Goal: Information Seeking & Learning: Learn about a topic

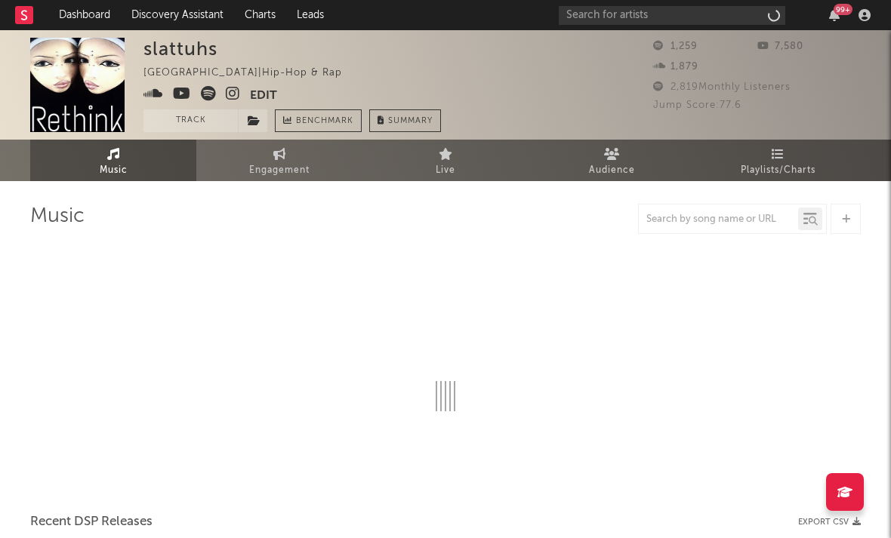
select select "1w"
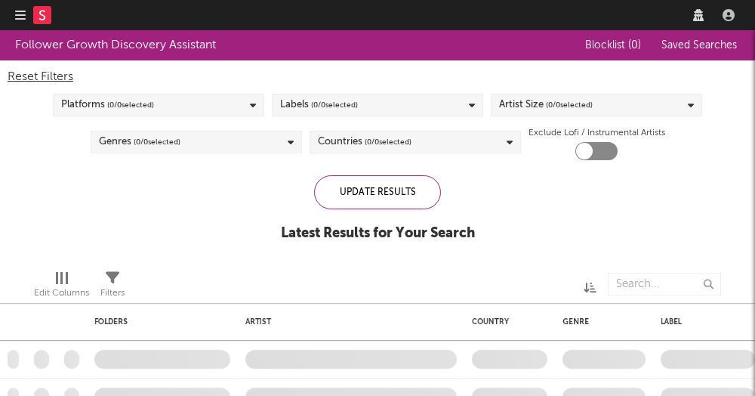
checkbox input "true"
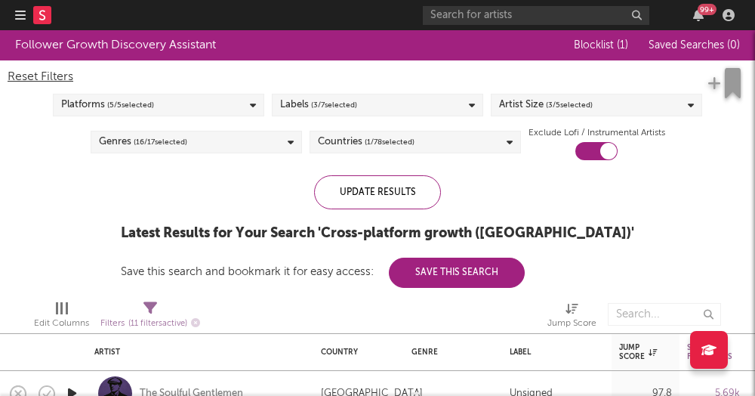
click at [19, 11] on icon "button" at bounding box center [20, 15] width 11 height 12
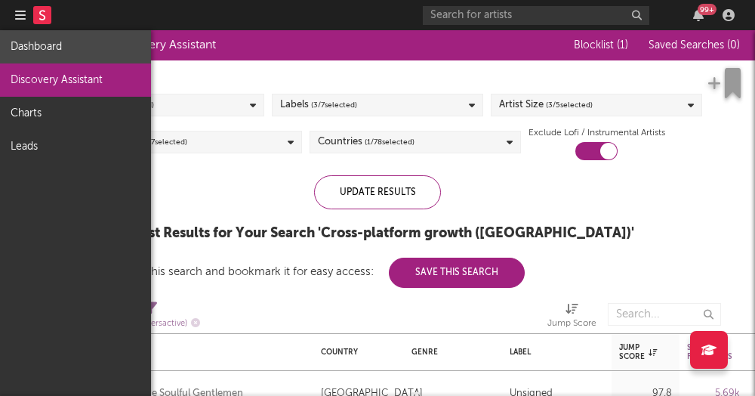
click at [47, 37] on link "Dashboard" at bounding box center [75, 46] width 151 height 33
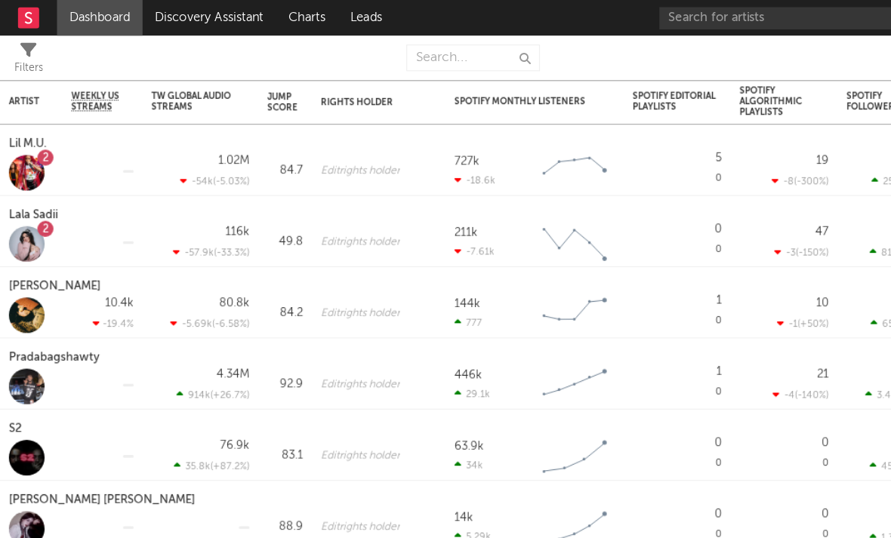
click at [24, 17] on rect at bounding box center [24, 15] width 18 height 18
click at [187, 21] on link "Discovery Assistant" at bounding box center [177, 15] width 113 height 30
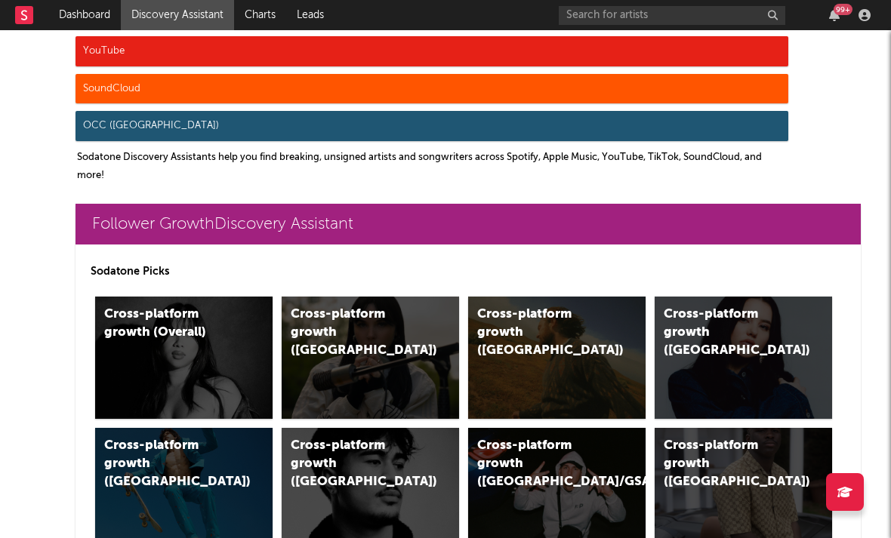
scroll to position [267, 0]
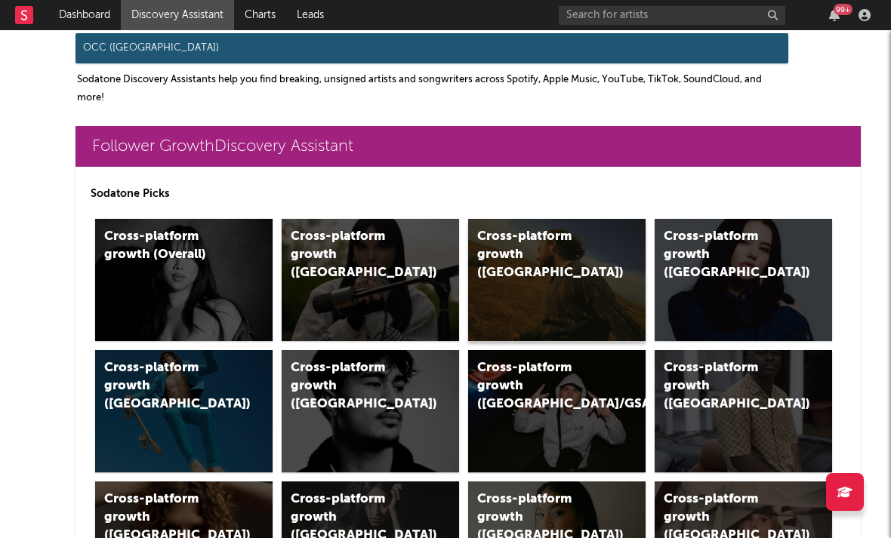
click at [511, 236] on div "Cross-platform growth (US)" at bounding box center [541, 255] width 128 height 54
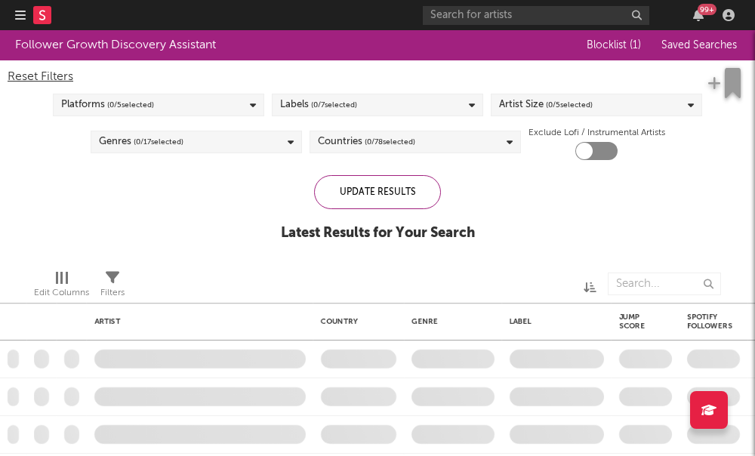
checkbox input "true"
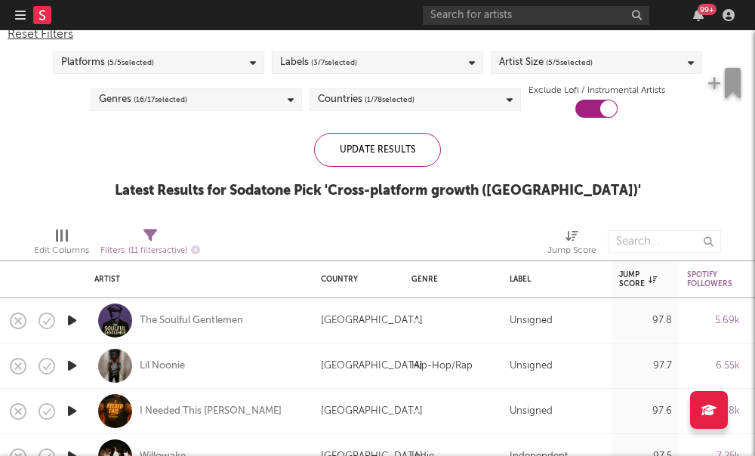
click at [509, 64] on div "Artist Size ( 5 / 5 selected)" at bounding box center [546, 63] width 94 height 18
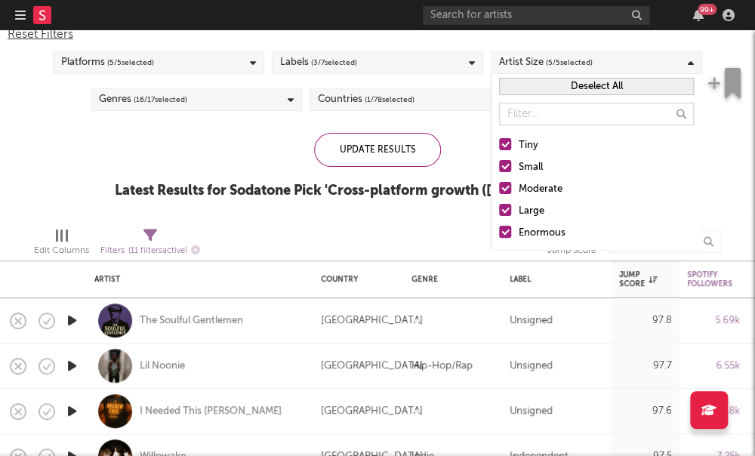
click at [507, 195] on label "Moderate" at bounding box center [596, 189] width 195 height 18
click at [499, 195] on input "Moderate" at bounding box center [499, 189] width 0 height 18
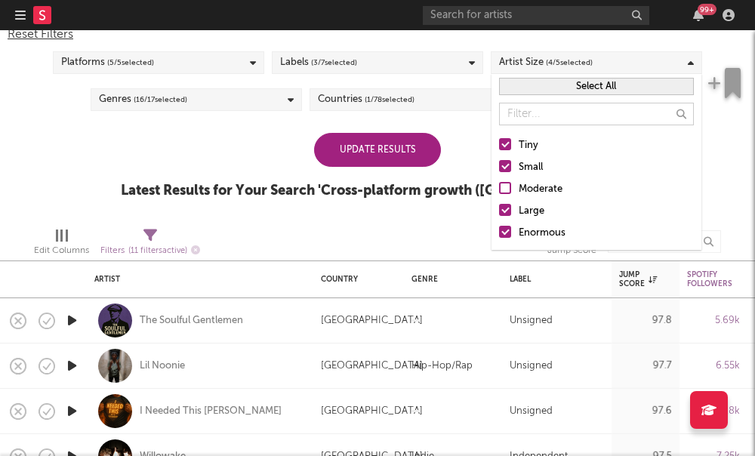
click at [501, 208] on div at bounding box center [505, 210] width 12 height 12
click at [499, 208] on input "Large" at bounding box center [499, 211] width 0 height 18
click at [504, 236] on div at bounding box center [505, 232] width 12 height 12
click at [499, 236] on input "Enormous" at bounding box center [499, 233] width 0 height 18
click at [247, 142] on div "Update Results Latest Results for Your Search ' Cross-platform growth (US) '" at bounding box center [378, 174] width 514 height 82
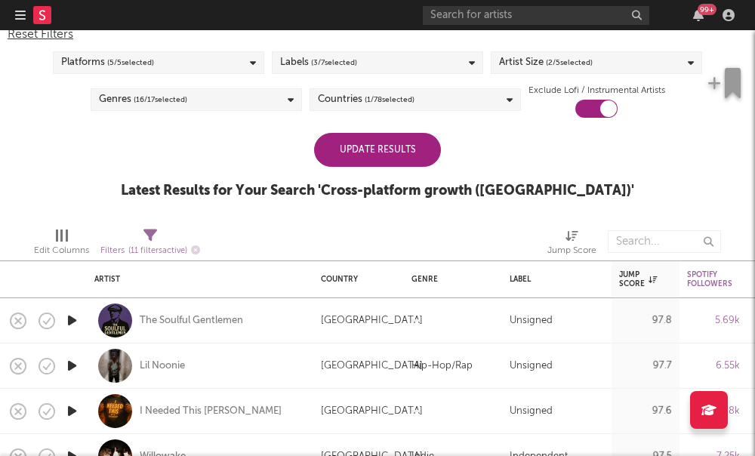
click at [390, 161] on div "Update Results" at bounding box center [377, 150] width 127 height 34
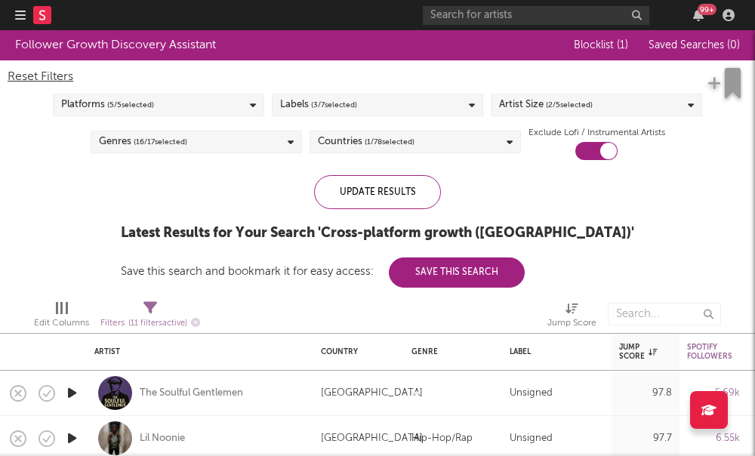
click at [365, 143] on span "( 1 / 78 selected)" at bounding box center [390, 142] width 50 height 18
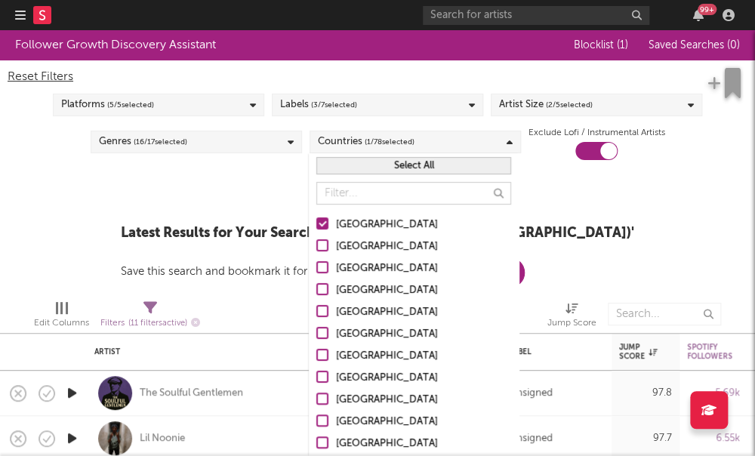
click at [229, 213] on div "Update Results Latest Results for Your Search ' Cross-platform growth (US) ' Sa…" at bounding box center [378, 231] width 514 height 113
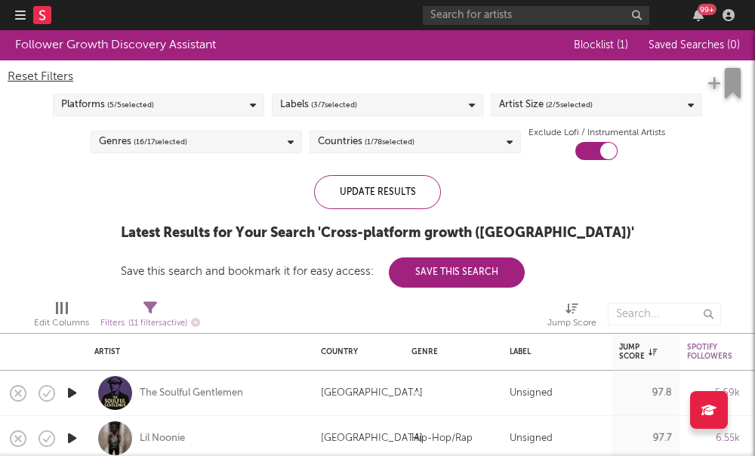
click at [189, 111] on div "Platforms ( 5 / 5 selected)" at bounding box center [158, 105] width 211 height 23
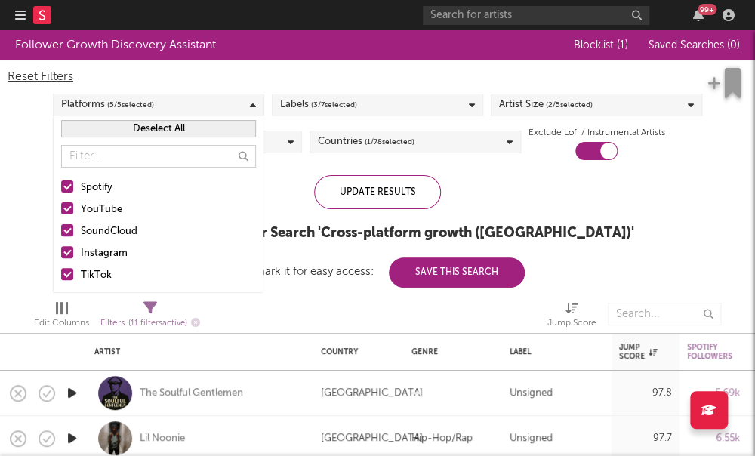
click at [68, 210] on div at bounding box center [67, 208] width 12 height 12
click at [61, 210] on input "YouTube" at bounding box center [61, 210] width 0 height 18
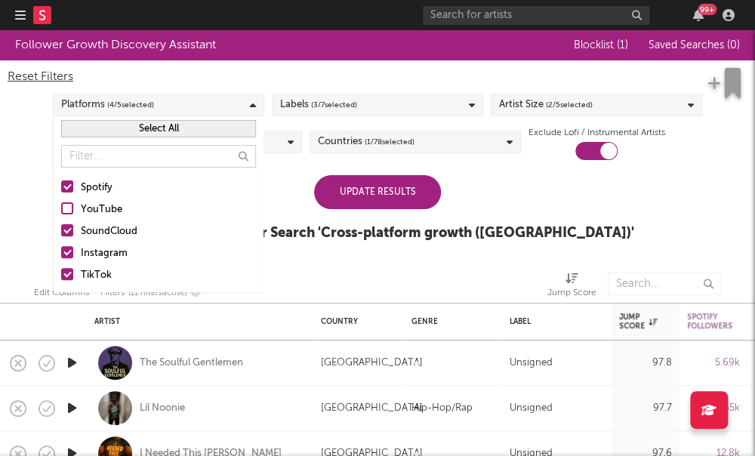
click at [73, 237] on label "SoundCloud" at bounding box center [158, 232] width 195 height 18
click at [61, 237] on input "SoundCloud" at bounding box center [61, 232] width 0 height 18
click at [66, 261] on label "Instagram" at bounding box center [158, 254] width 195 height 18
click at [61, 261] on input "Instagram" at bounding box center [61, 254] width 0 height 18
click at [66, 282] on label "TikTok" at bounding box center [158, 276] width 195 height 18
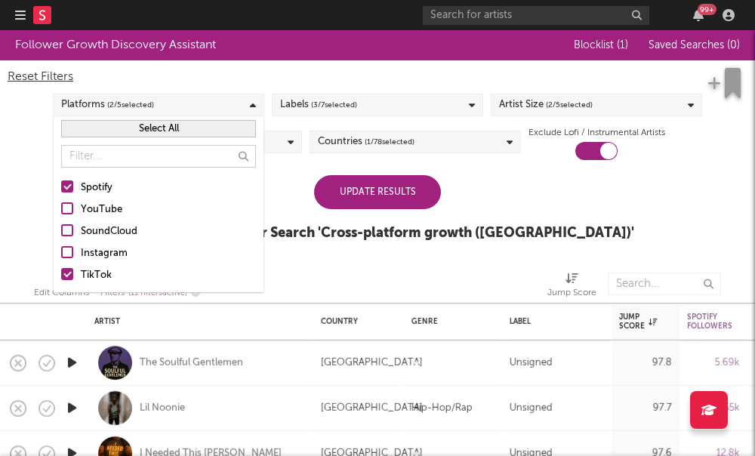
click at [61, 282] on input "TikTok" at bounding box center [61, 276] width 0 height 18
click at [415, 200] on div "Update Results" at bounding box center [377, 192] width 127 height 34
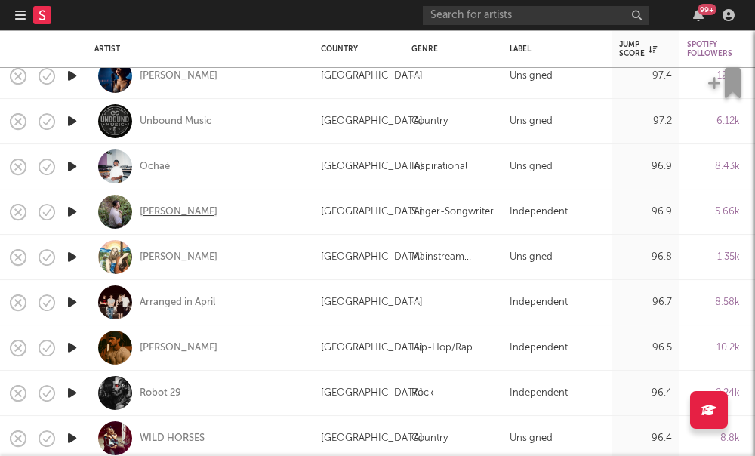
click at [163, 211] on div "Theo Haber" at bounding box center [179, 212] width 78 height 14
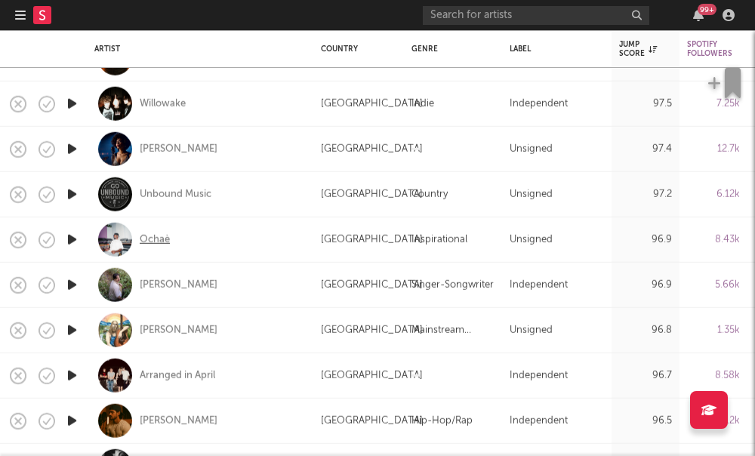
click at [140, 242] on div "Ochaè" at bounding box center [155, 240] width 30 height 14
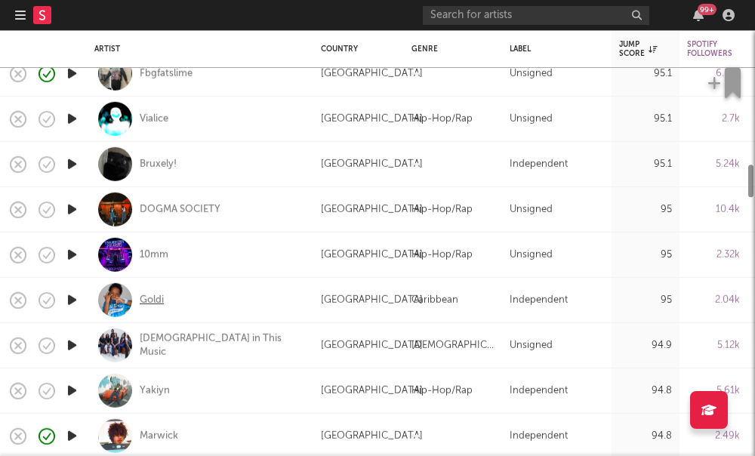
click at [147, 303] on div "Goldi" at bounding box center [152, 300] width 24 height 14
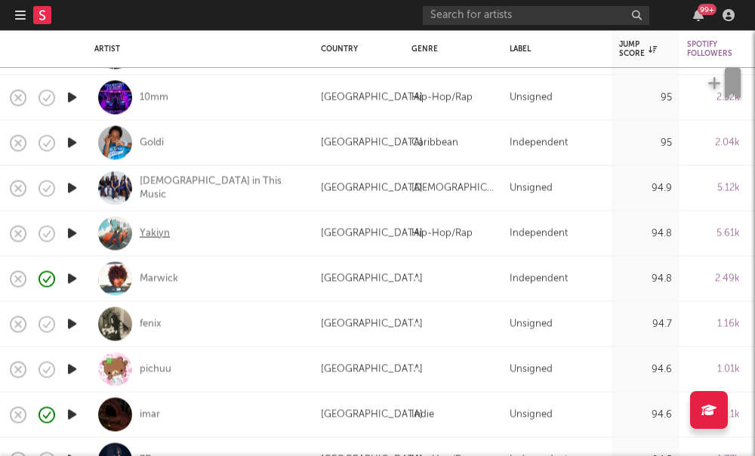
click at [150, 229] on div "Yakiyn" at bounding box center [155, 234] width 30 height 14
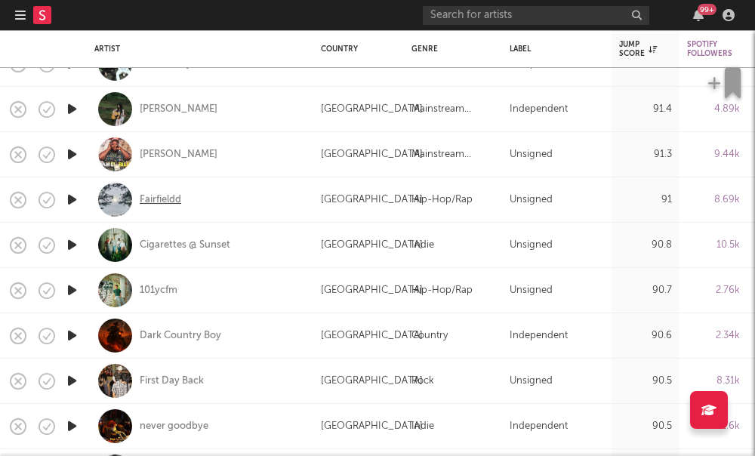
click at [165, 196] on div "Fairfieldd" at bounding box center [161, 200] width 42 height 14
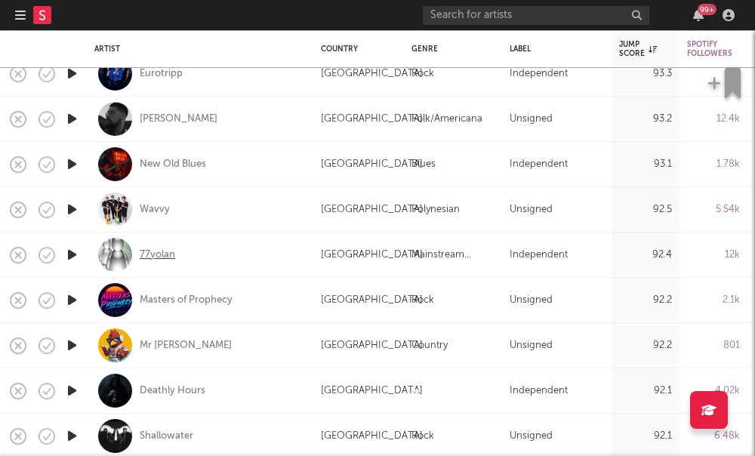
click at [168, 259] on div "77yolan" at bounding box center [157, 255] width 35 height 14
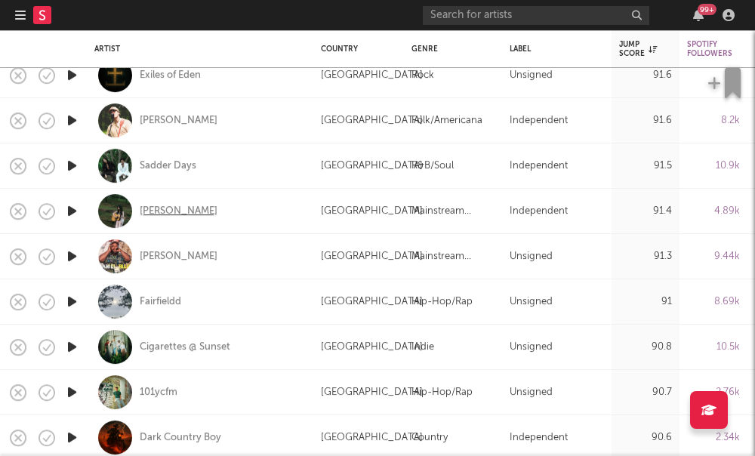
click at [141, 217] on div "Penny" at bounding box center [179, 212] width 78 height 14
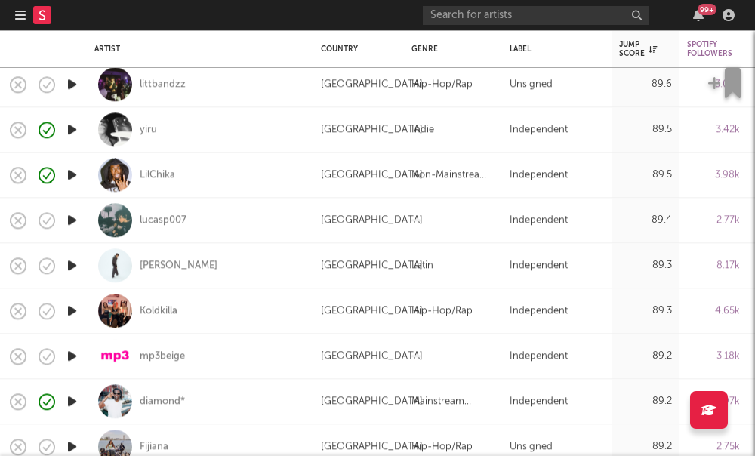
click at [159, 228] on div "lucasp007" at bounding box center [199, 220] width 211 height 45
select select "1w"
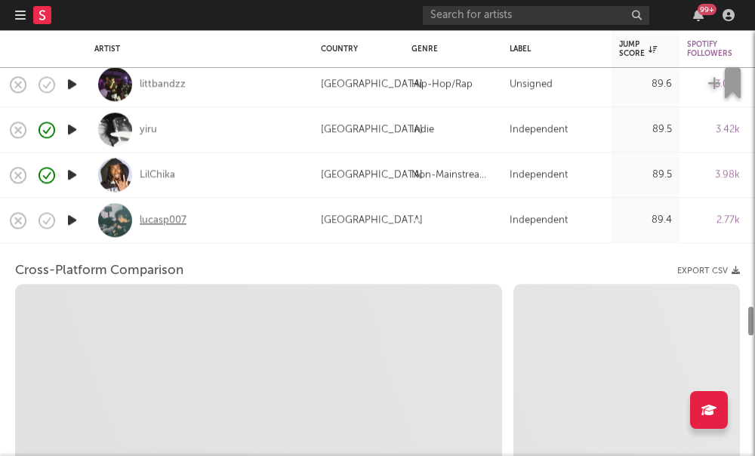
select select "1m"
select select "1w"
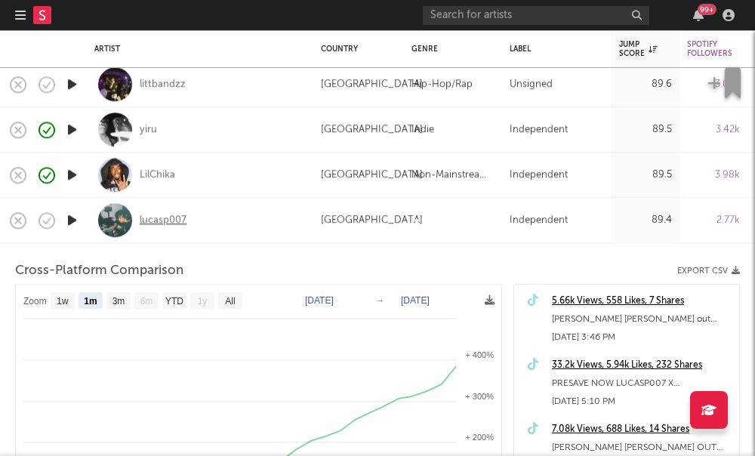
click at [162, 224] on div "lucasp007" at bounding box center [163, 221] width 47 height 14
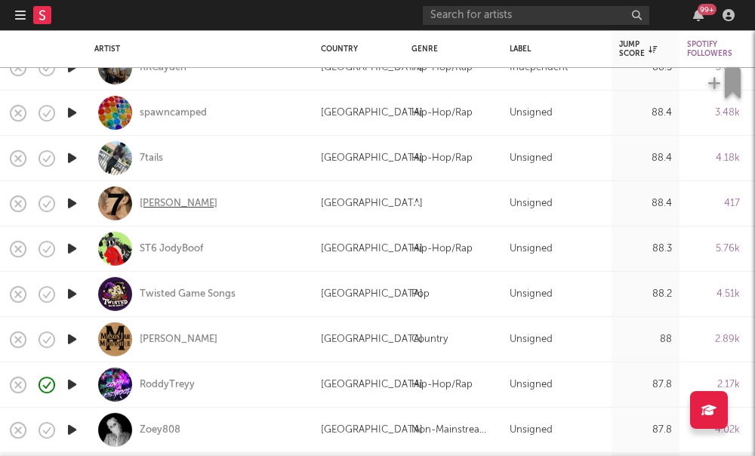
click at [155, 206] on div "thorne" at bounding box center [179, 203] width 78 height 14
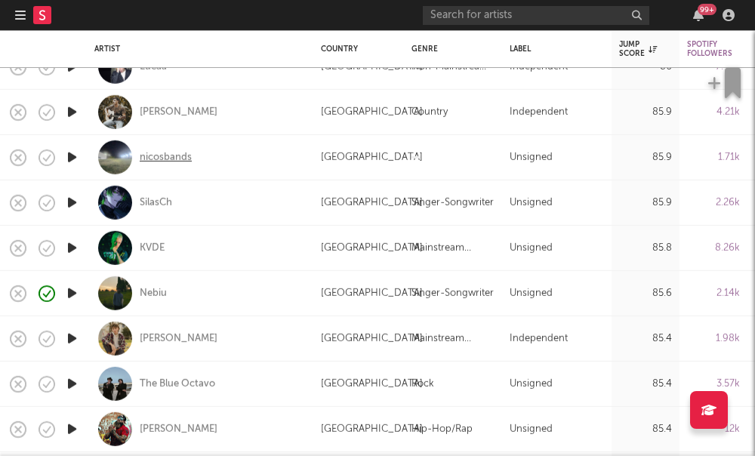
click at [153, 161] on div "nicosbands" at bounding box center [166, 157] width 52 height 14
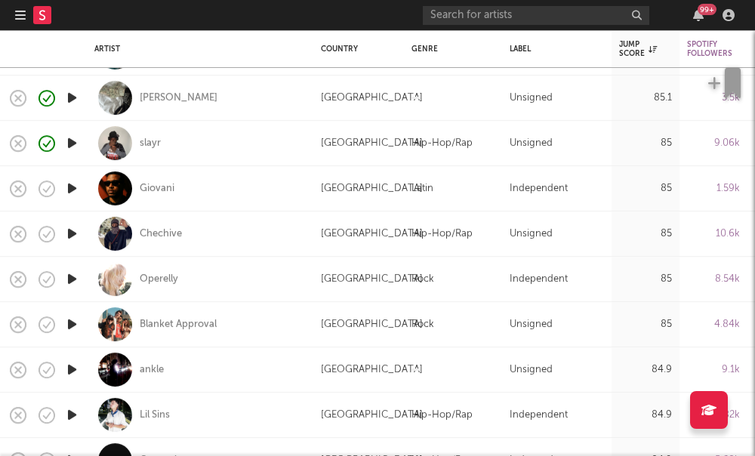
click at [148, 272] on div "Operelly" at bounding box center [199, 279] width 211 height 45
select select "1w"
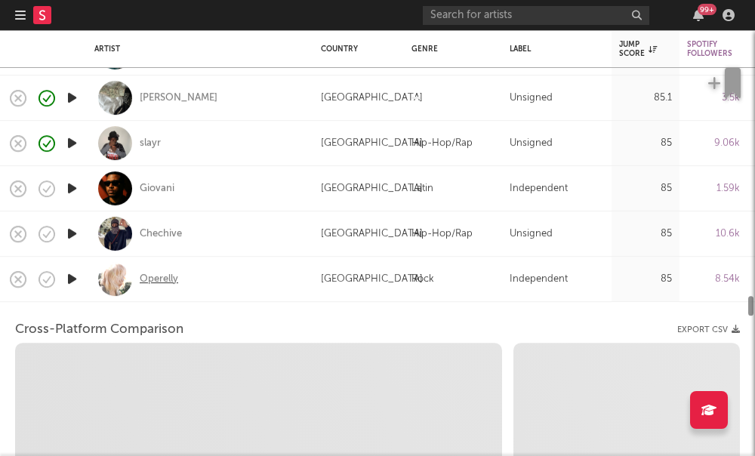
select select "6m"
click at [148, 279] on div "Operelly" at bounding box center [159, 280] width 39 height 14
select select "1m"
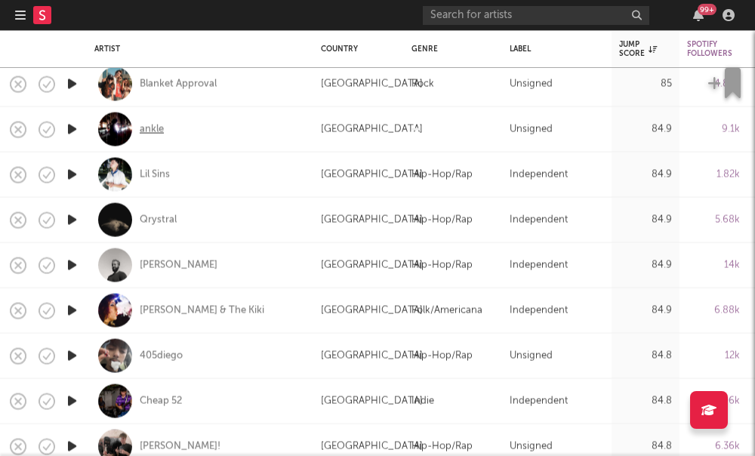
click at [150, 134] on div "ankle" at bounding box center [152, 129] width 24 height 14
click at [163, 221] on div "Qrystral" at bounding box center [158, 220] width 37 height 14
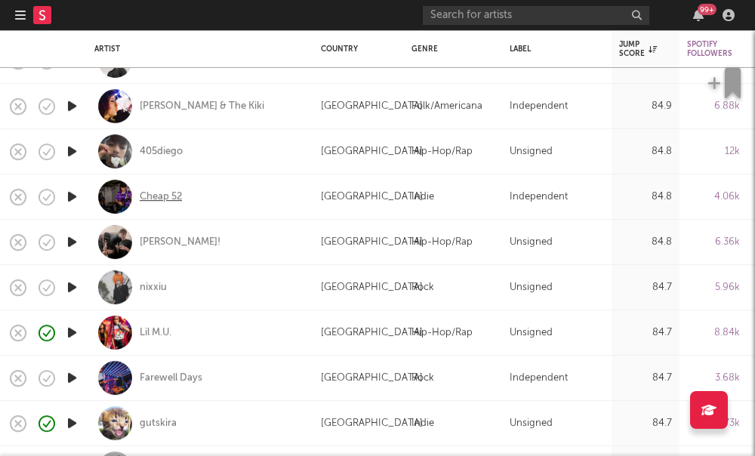
click at [148, 200] on div "Cheap 52" at bounding box center [161, 197] width 42 height 14
click at [157, 241] on div "charlie!" at bounding box center [180, 243] width 81 height 14
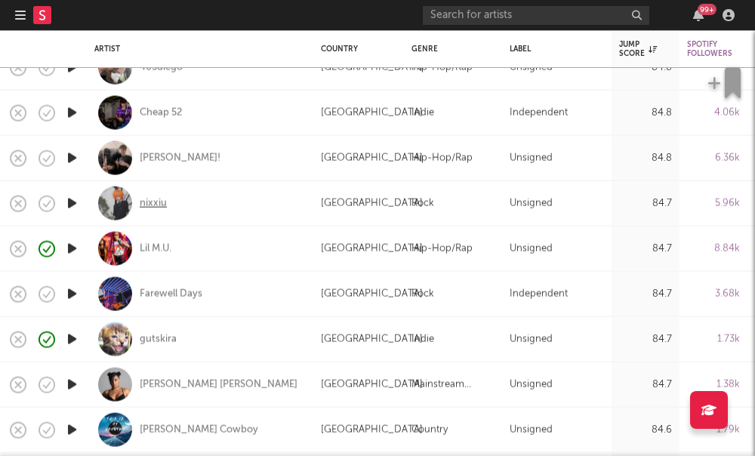
click at [156, 204] on div "nixxiu" at bounding box center [153, 203] width 27 height 14
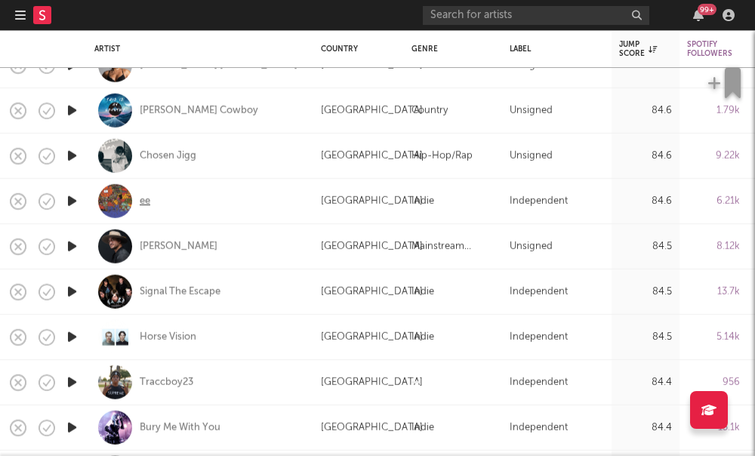
click at [140, 200] on div "ee" at bounding box center [145, 201] width 11 height 14
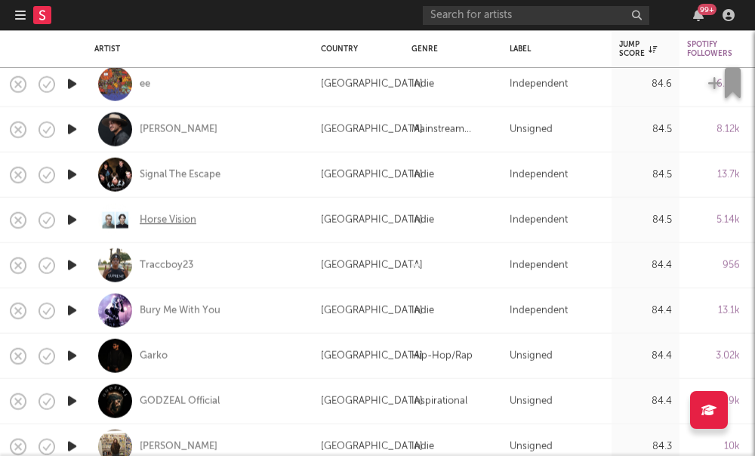
click at [169, 224] on div "Horse Vision" at bounding box center [168, 220] width 57 height 14
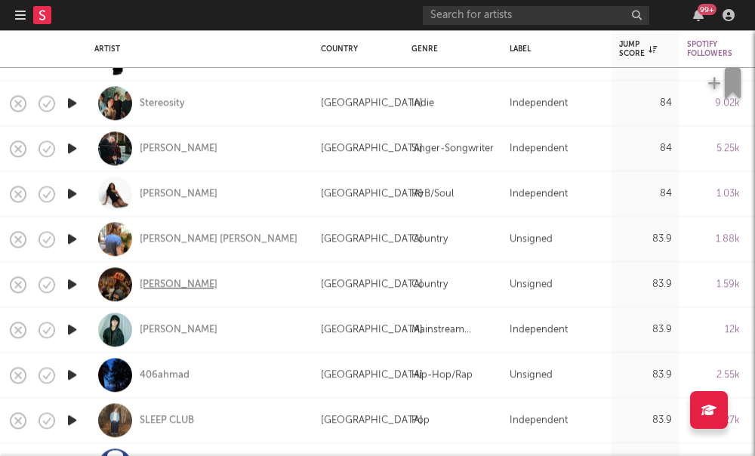
click at [151, 290] on div "Ashley Barron" at bounding box center [179, 285] width 78 height 14
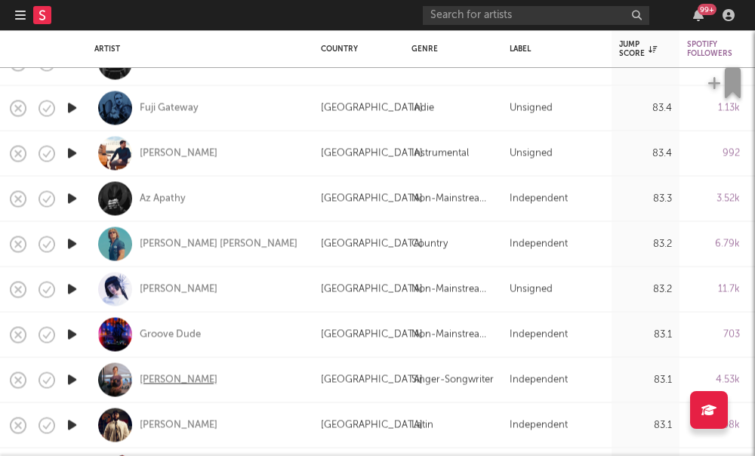
click at [175, 384] on div "amelie kalia" at bounding box center [179, 380] width 78 height 14
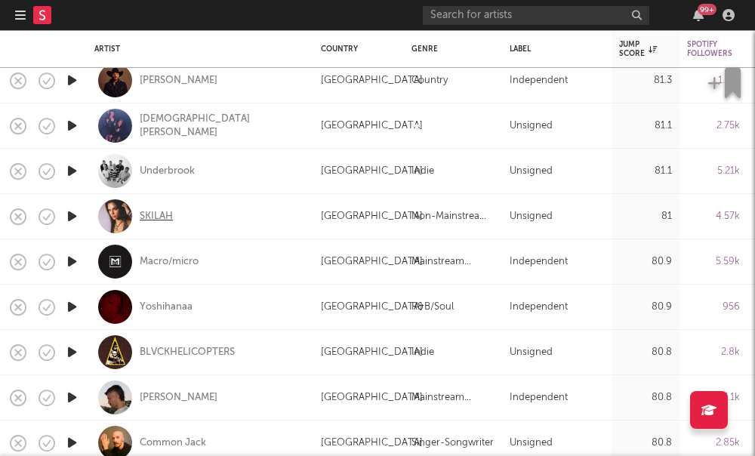
click at [148, 222] on div "SKILAH" at bounding box center [156, 217] width 33 height 14
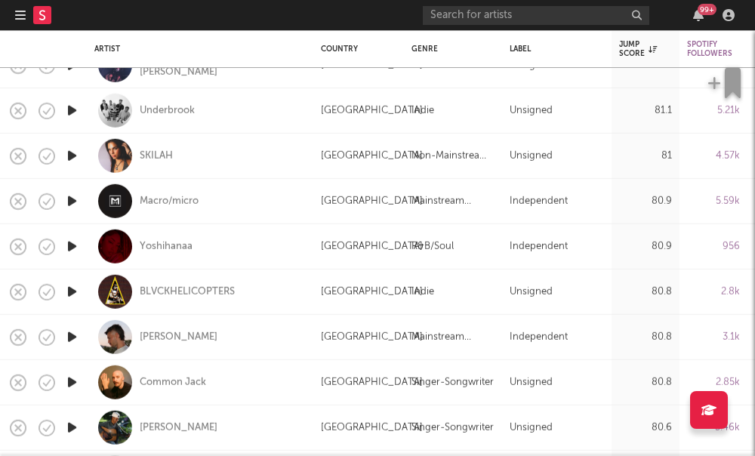
click at [168, 254] on div "Yoshihanaa" at bounding box center [199, 246] width 211 height 45
select select "1w"
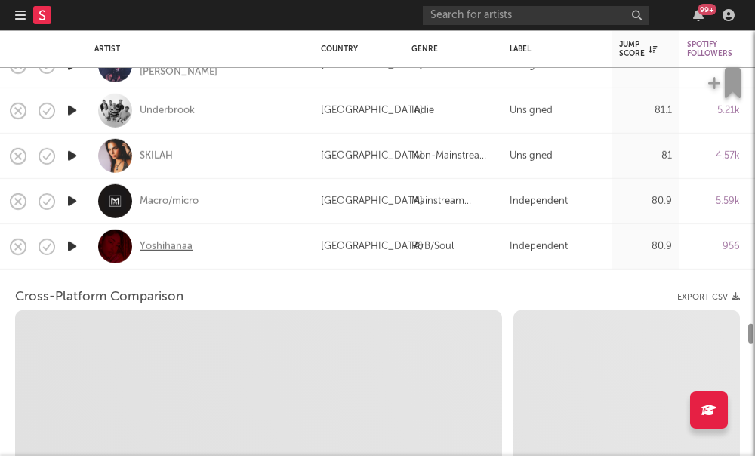
select select "1w"
click at [165, 245] on div "Yoshihanaa" at bounding box center [166, 246] width 53 height 14
select select "1m"
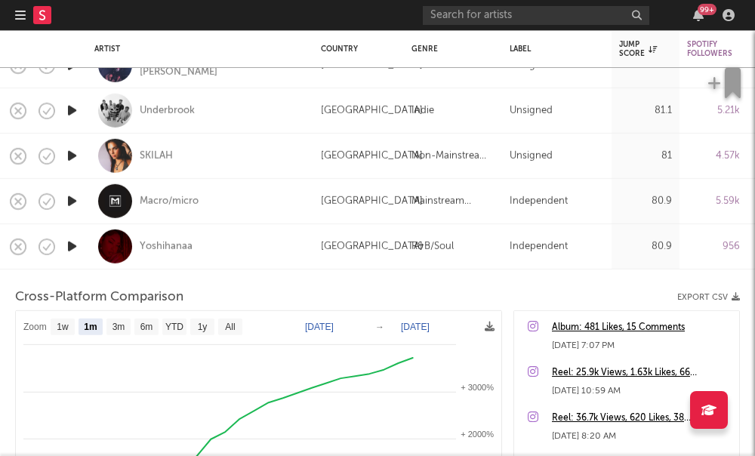
click at [220, 251] on div "Yoshihanaa" at bounding box center [199, 246] width 211 height 45
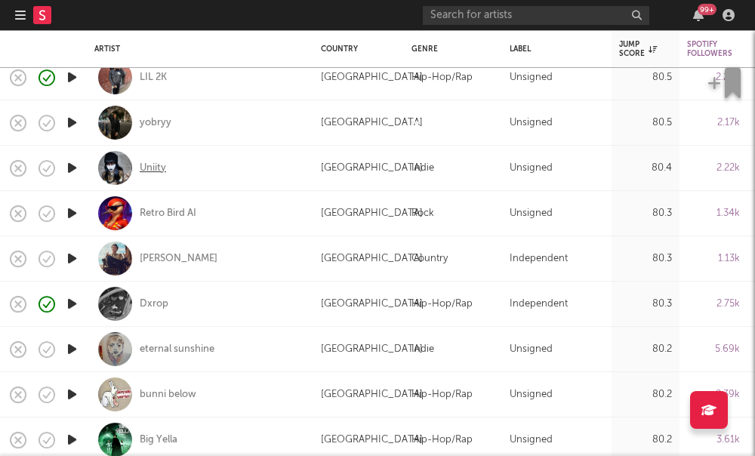
click at [146, 175] on div "Uniity" at bounding box center [153, 169] width 26 height 14
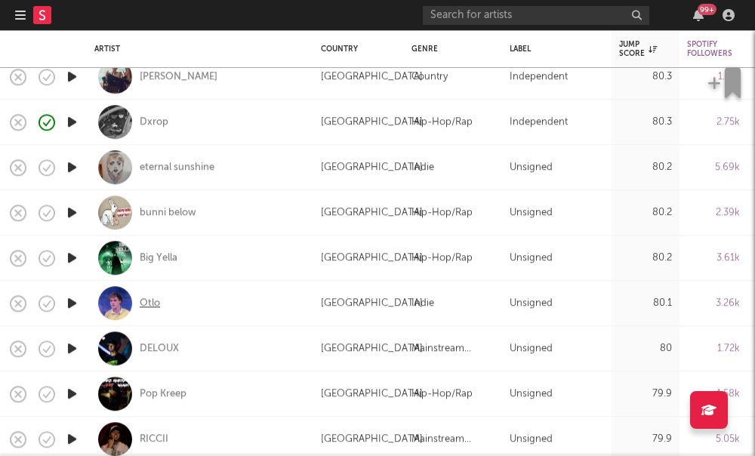
click at [146, 303] on div "Otlo" at bounding box center [150, 304] width 20 height 14
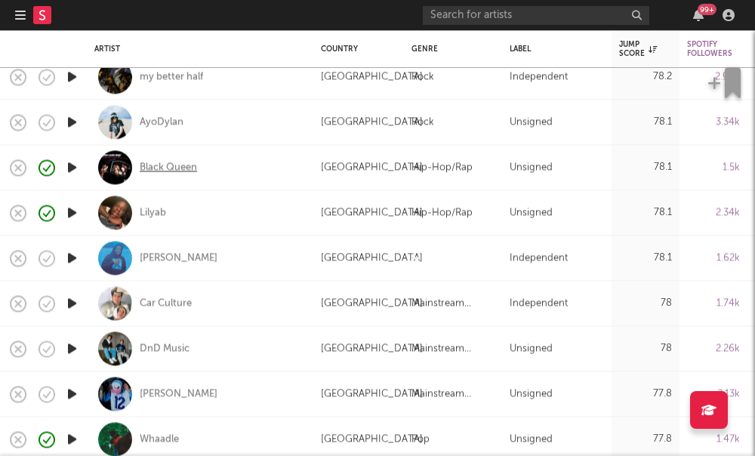
click at [183, 171] on div "Black Queen" at bounding box center [168, 168] width 57 height 14
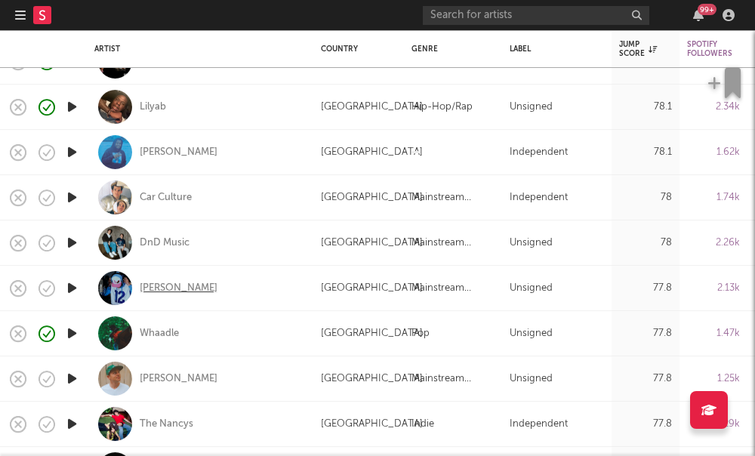
click at [150, 291] on div "loya" at bounding box center [179, 289] width 78 height 14
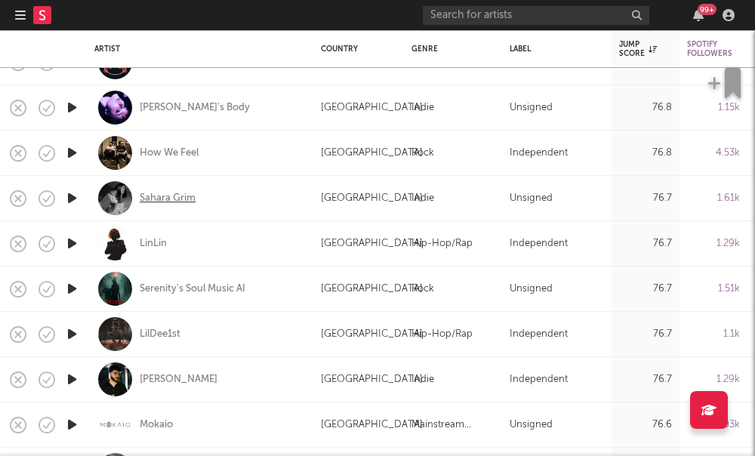
click at [153, 204] on div "Sahara Grim" at bounding box center [168, 199] width 56 height 14
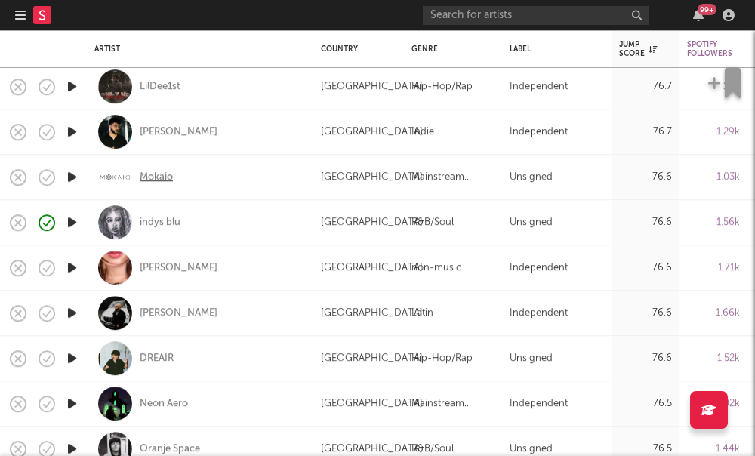
click at [153, 181] on div "Mokaio" at bounding box center [156, 178] width 33 height 14
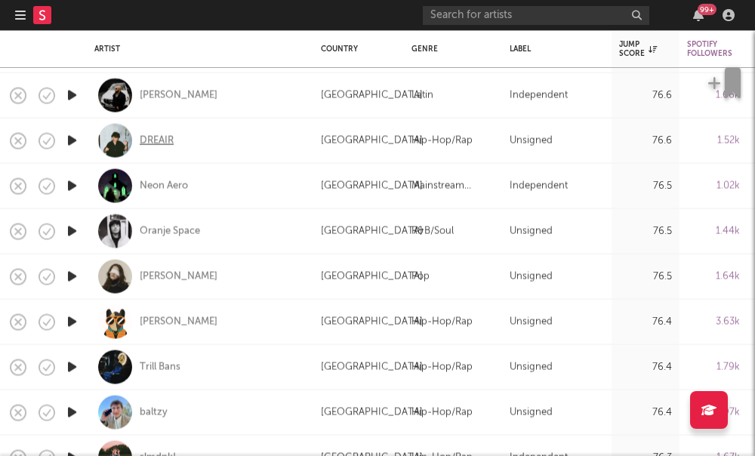
click at [145, 146] on div "DREAIR" at bounding box center [157, 141] width 34 height 14
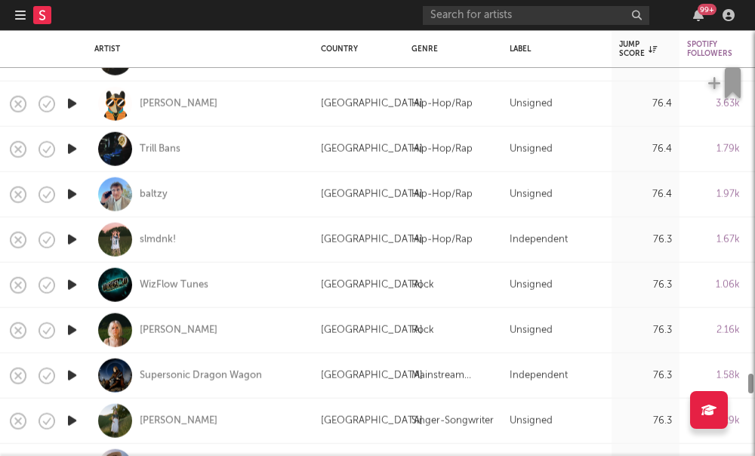
click at [154, 252] on div "slmdnk!" at bounding box center [199, 239] width 211 height 45
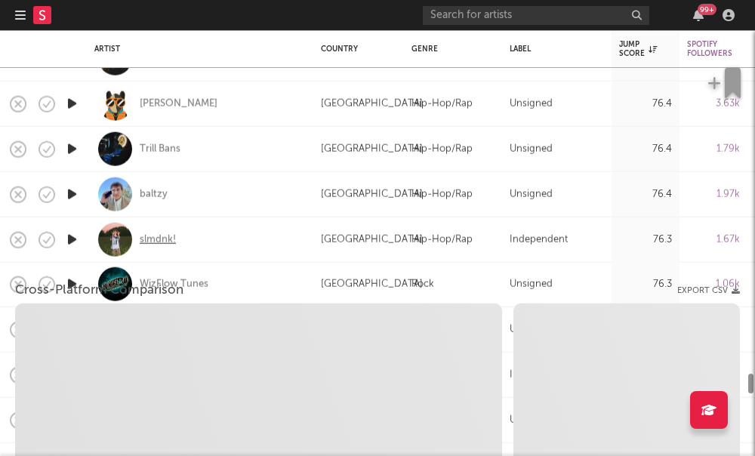
select select "1w"
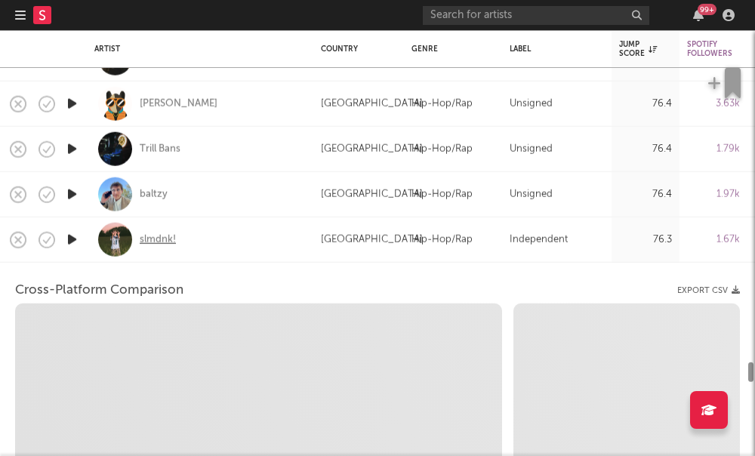
click at [151, 242] on div "slmdnk!" at bounding box center [158, 240] width 36 height 14
select select "1w"
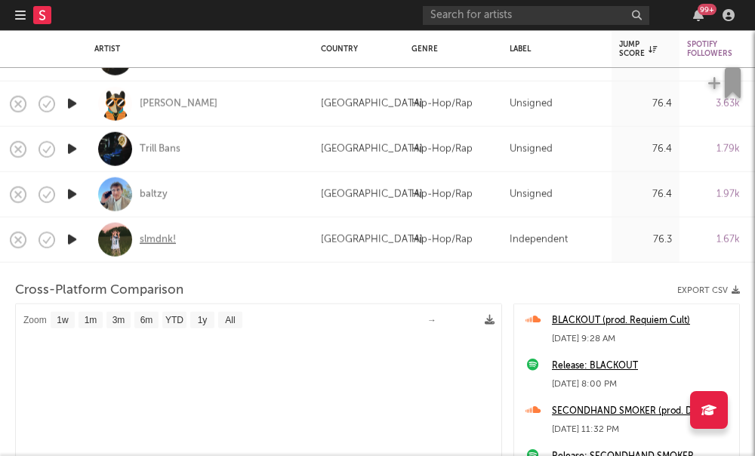
select select "1m"
click at [23, 15] on icon "button" at bounding box center [20, 15] width 11 height 12
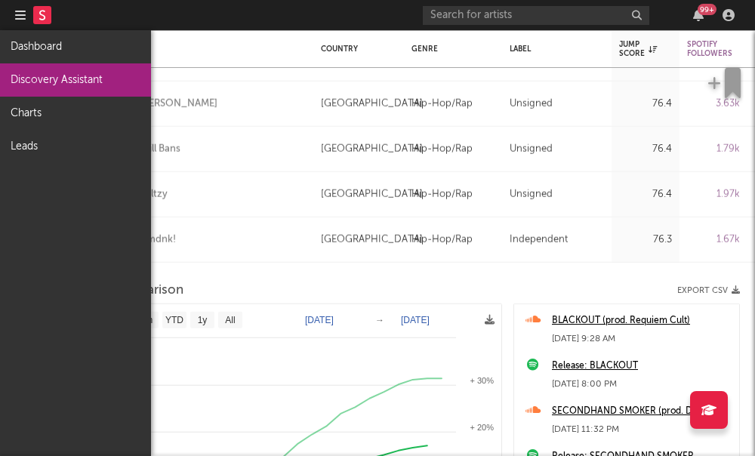
click at [67, 80] on link "Discovery Assistant" at bounding box center [75, 79] width 151 height 33
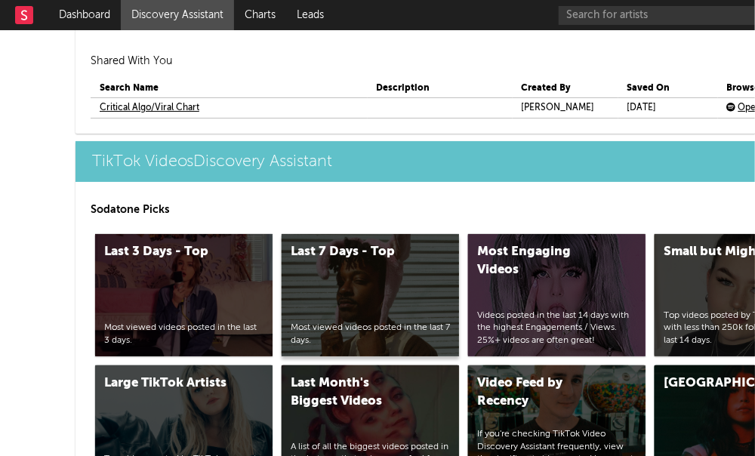
scroll to position [3787, 0]
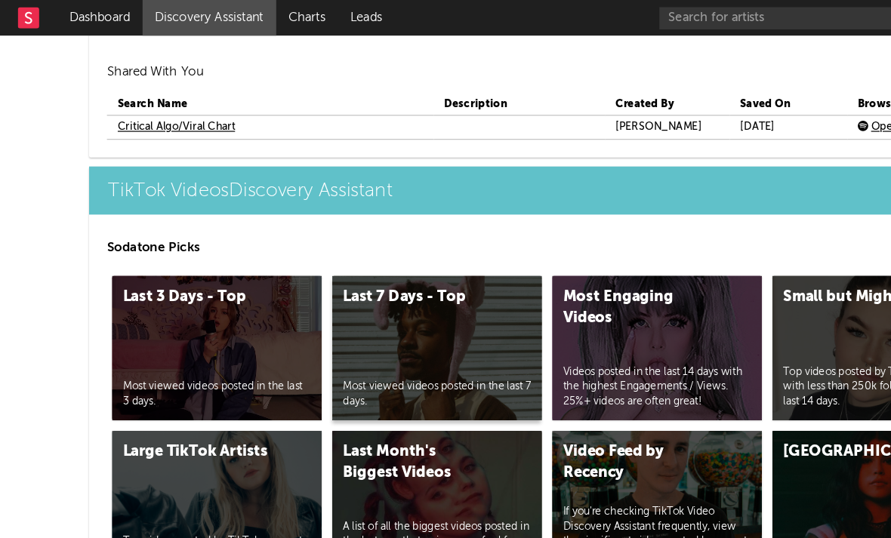
click at [333, 267] on div "Last 7 Days - Top Most viewed videos posted in the last 7 days." at bounding box center [370, 295] width 177 height 122
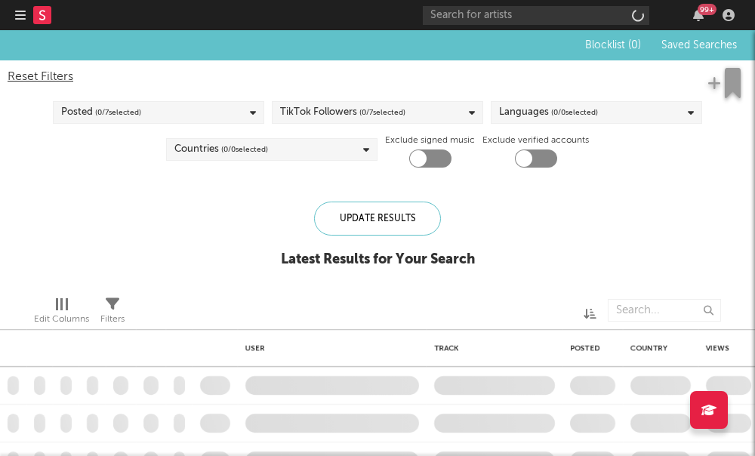
checkbox input "true"
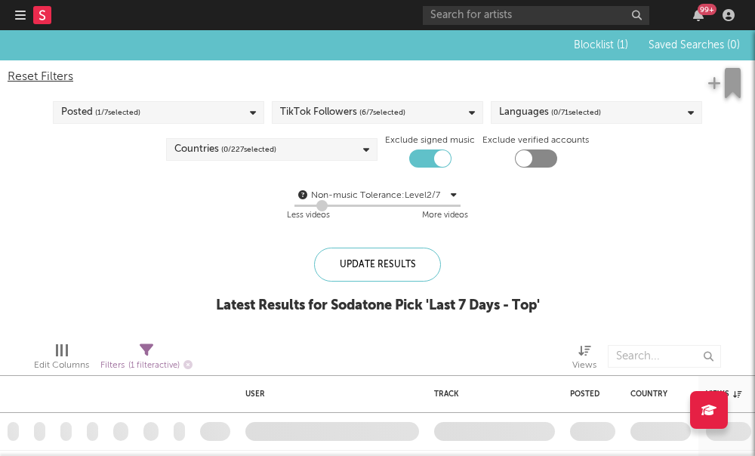
click at [450, 118] on div "TikTok Followers ( 6 / 7 selected)" at bounding box center [377, 112] width 211 height 23
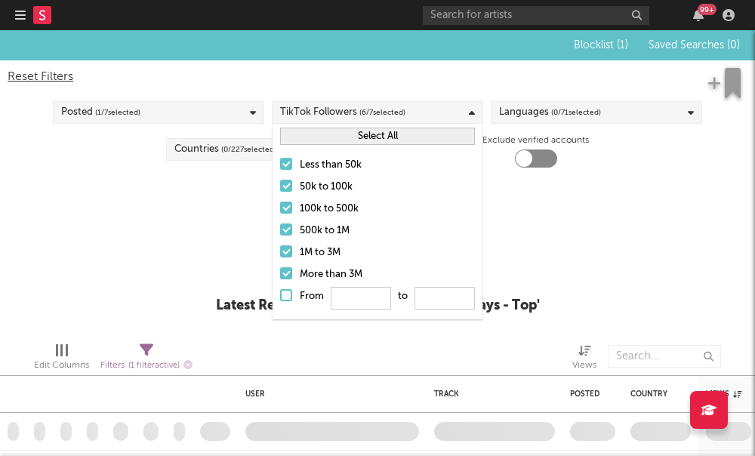
click at [292, 209] on label "100k to 500k" at bounding box center [377, 209] width 195 height 18
click at [280, 209] on input "100k to 500k" at bounding box center [280, 209] width 0 height 18
click at [282, 239] on label "500k to 1M" at bounding box center [377, 231] width 195 height 18
click at [280, 239] on input "500k to 1M" at bounding box center [280, 231] width 0 height 18
click at [285, 252] on div at bounding box center [286, 251] width 12 height 12
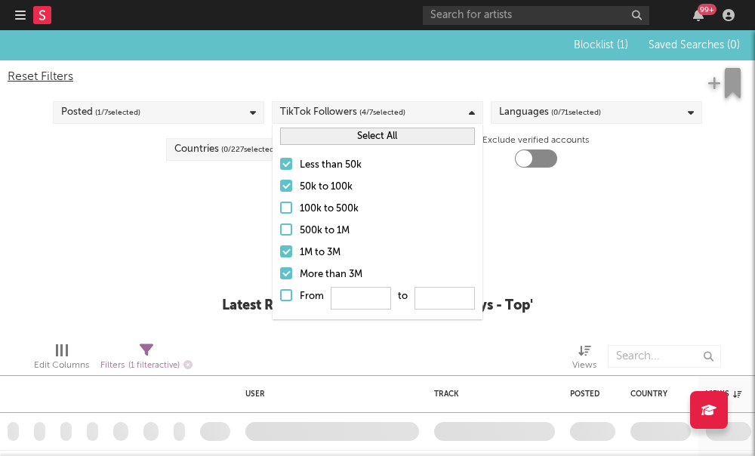
click at [280, 252] on input "1M to 3M" at bounding box center [280, 253] width 0 height 18
click at [285, 275] on div at bounding box center [286, 273] width 12 height 12
click at [280, 275] on input "More than 3M" at bounding box center [280, 275] width 0 height 18
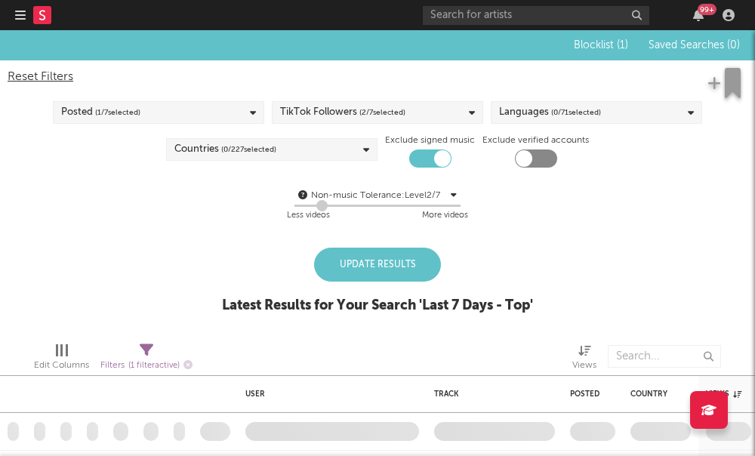
click at [215, 248] on div "Blocklist ( 1 ) Saved Searches ( 0 ) Reset Filters Posted ( 1 / 7 selected) Tik…" at bounding box center [377, 180] width 755 height 300
click at [241, 153] on span "( 0 / 227 selected)" at bounding box center [248, 149] width 55 height 18
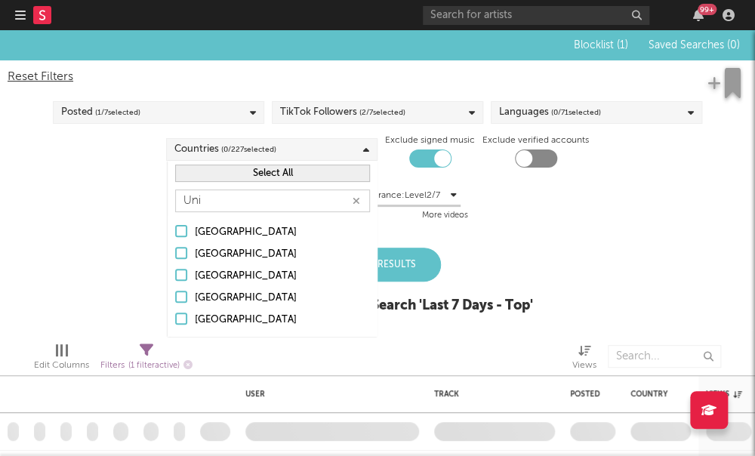
type input "Uni"
click at [185, 316] on div at bounding box center [181, 319] width 12 height 12
click at [175, 316] on input "United States" at bounding box center [175, 320] width 0 height 18
click at [187, 274] on label "United Arab Emirates" at bounding box center [272, 276] width 195 height 18
click at [175, 274] on input "United Arab Emirates" at bounding box center [175, 276] width 0 height 18
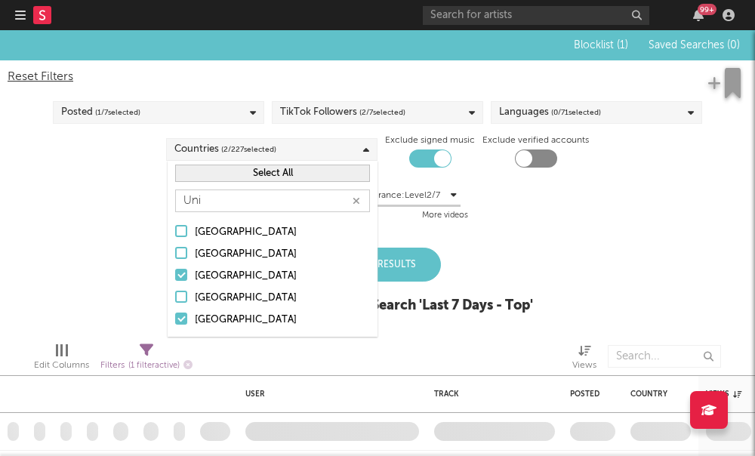
click at [187, 274] on label "United Arab Emirates" at bounding box center [272, 276] width 195 height 18
click at [175, 274] on input "United Arab Emirates" at bounding box center [175, 276] width 0 height 18
click at [181, 295] on div at bounding box center [181, 297] width 12 height 12
click at [175, 295] on input "United Kingdom" at bounding box center [175, 298] width 0 height 18
click at [356, 201] on icon "button" at bounding box center [357, 201] width 8 height 10
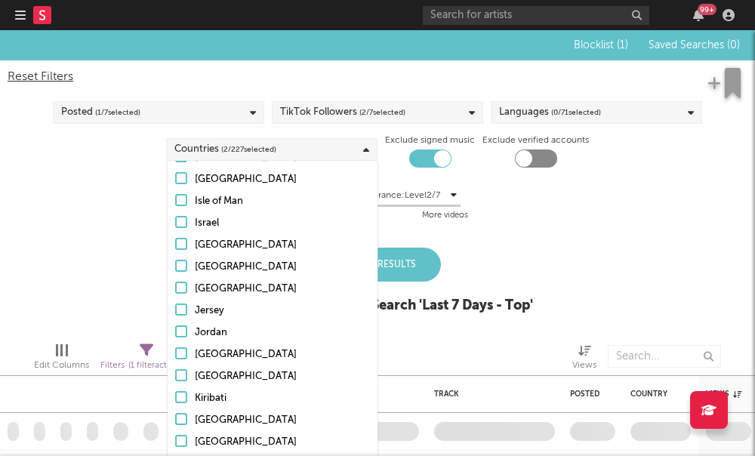
scroll to position [2153, 0]
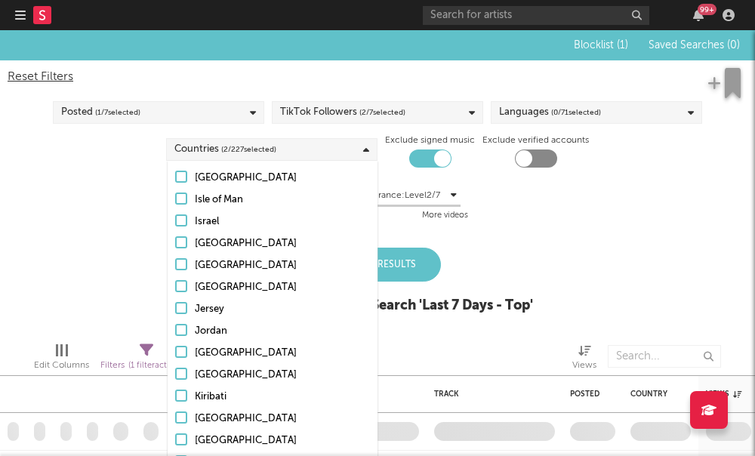
click at [90, 276] on div "Blocklist ( 1 ) Saved Searches ( 0 ) Reset Filters Posted ( 1 / 7 selected) Tik…" at bounding box center [377, 180] width 755 height 300
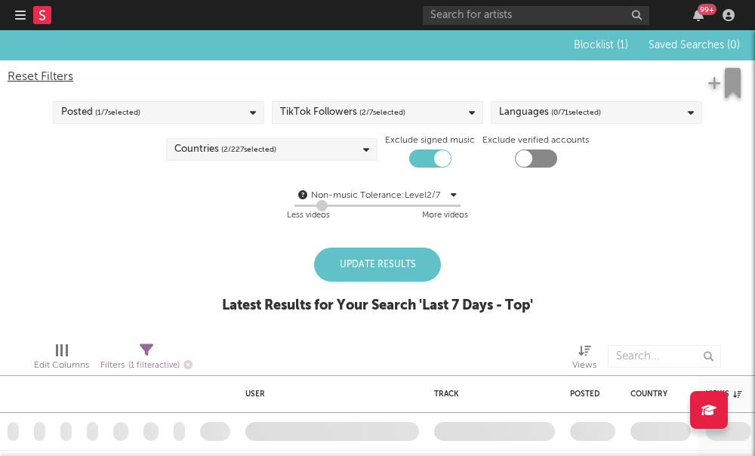
click at [567, 107] on span "( 0 / 71 selected)" at bounding box center [576, 112] width 50 height 18
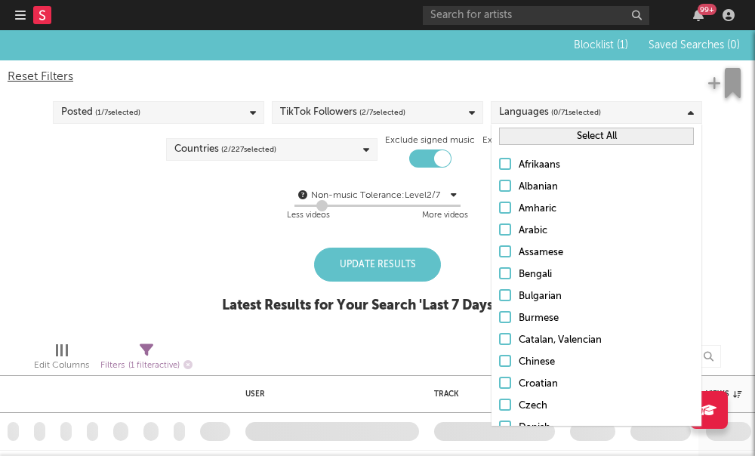
scroll to position [158, 0]
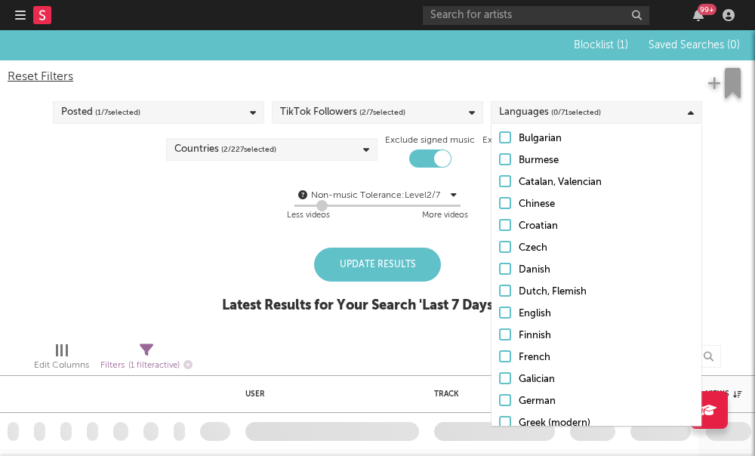
click at [505, 318] on div at bounding box center [505, 313] width 12 height 12
click at [499, 318] on input "English" at bounding box center [499, 314] width 0 height 18
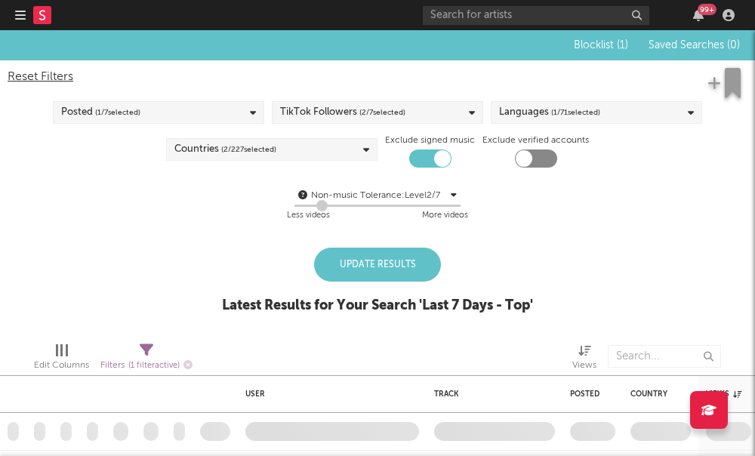
click at [251, 243] on div "Blocklist ( 1 ) Saved Searches ( 0 ) Reset Filters Posted ( 1 / 7 selected) Tik…" at bounding box center [377, 180] width 755 height 300
click at [393, 264] on div "Update Results" at bounding box center [377, 265] width 127 height 34
click at [406, 266] on div "Update Results" at bounding box center [377, 265] width 127 height 34
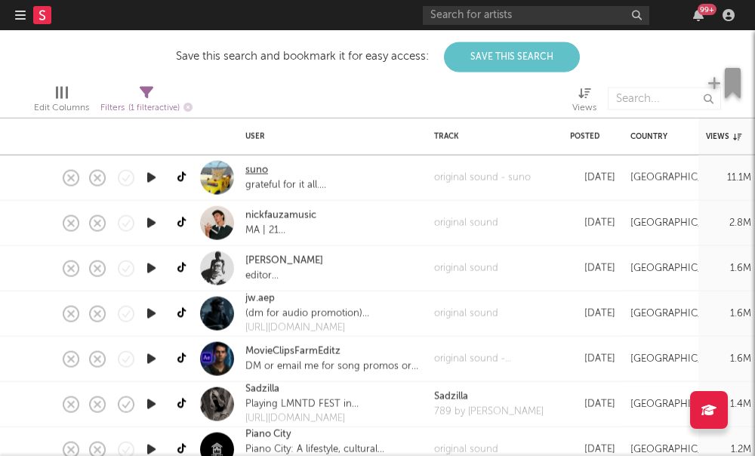
click at [252, 168] on link "suno" at bounding box center [256, 170] width 23 height 15
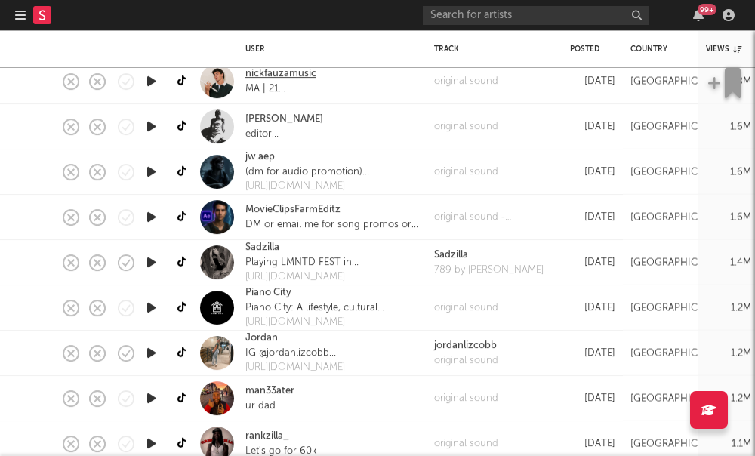
click at [283, 80] on link "nickfauzamusic" at bounding box center [280, 73] width 71 height 15
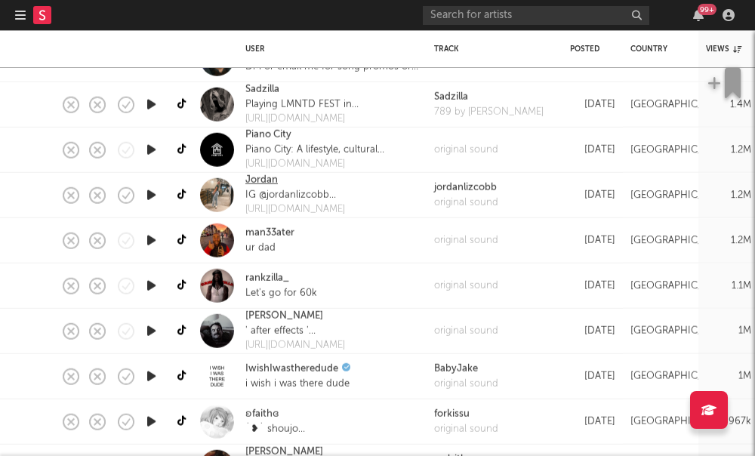
click at [264, 184] on link "Jordan" at bounding box center [261, 180] width 32 height 15
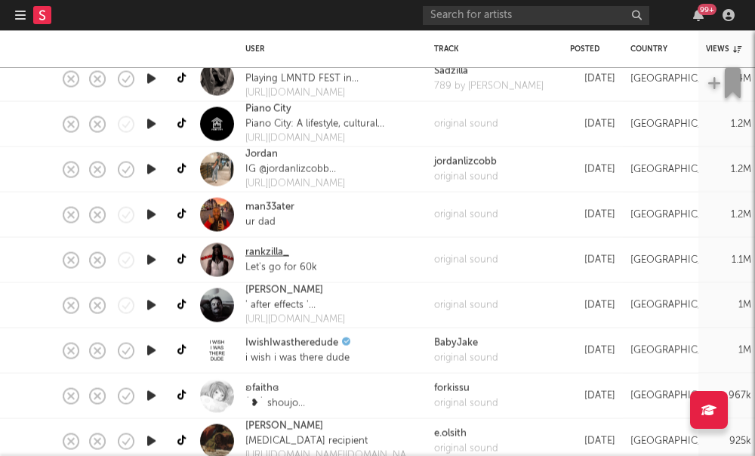
click at [251, 258] on link "rankzilla_" at bounding box center [267, 252] width 44 height 15
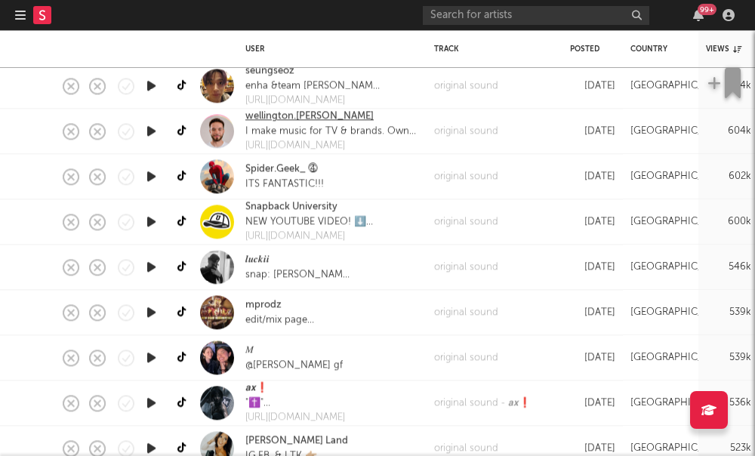
click at [276, 116] on link "wellington.lora" at bounding box center [309, 117] width 128 height 15
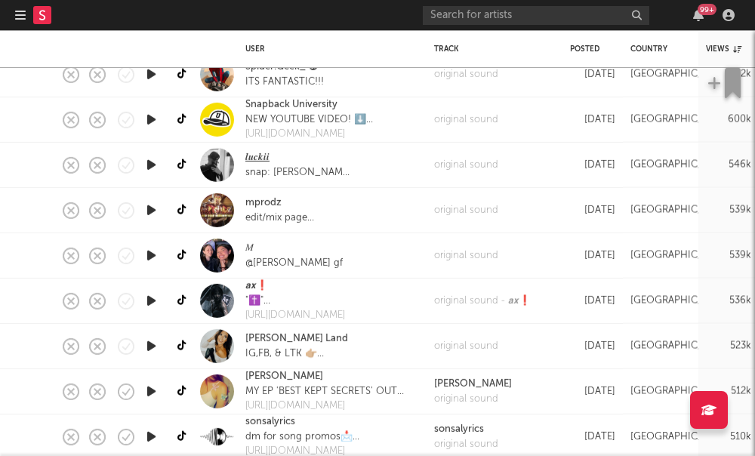
click at [257, 159] on link "𝒍𝒖𝒄𝒌𝒊𝒊" at bounding box center [257, 157] width 24 height 15
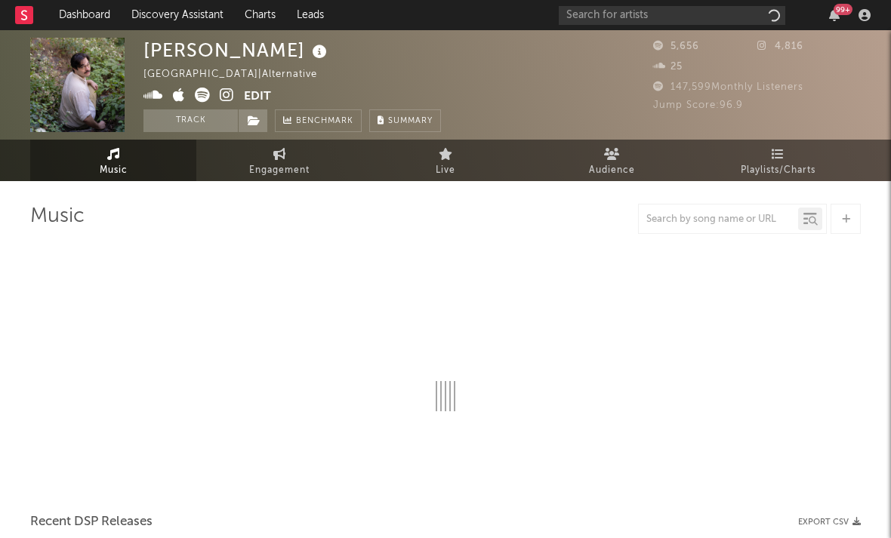
select select "1w"
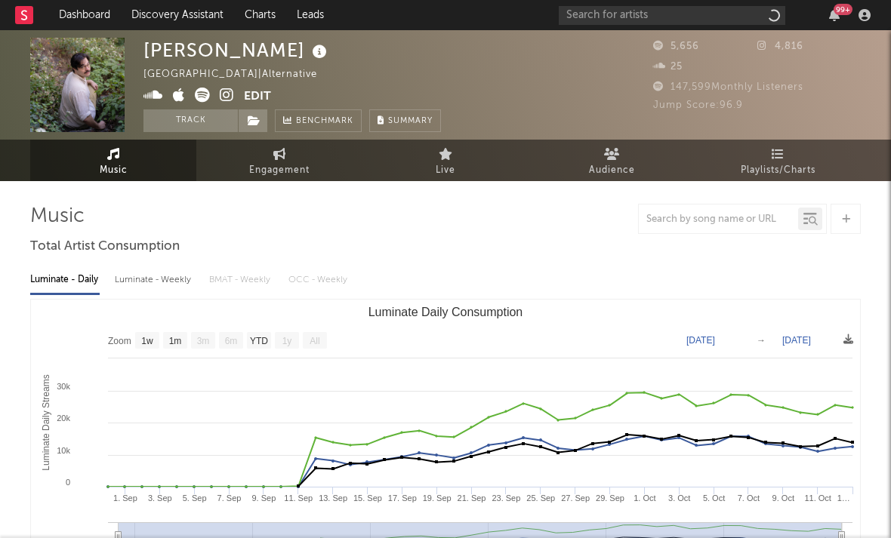
click at [227, 99] on icon at bounding box center [227, 95] width 14 height 15
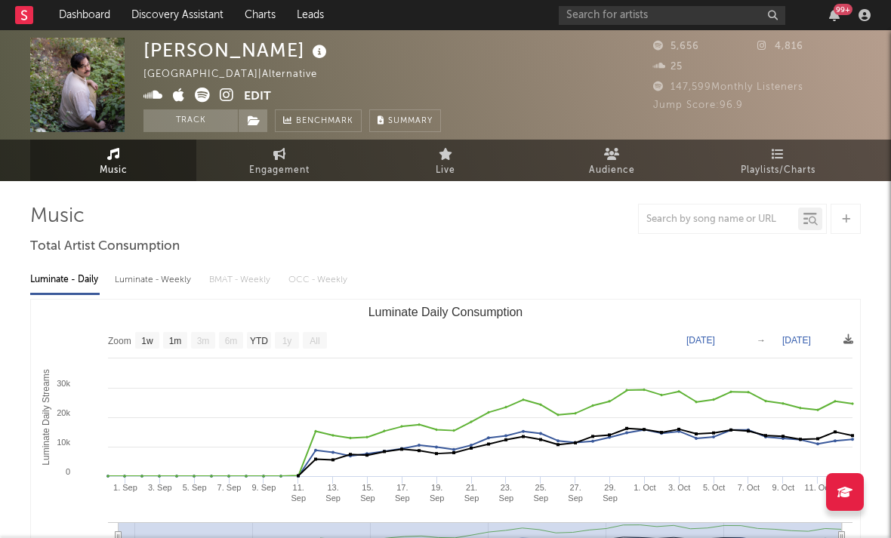
click at [180, 95] on icon at bounding box center [179, 95] width 12 height 15
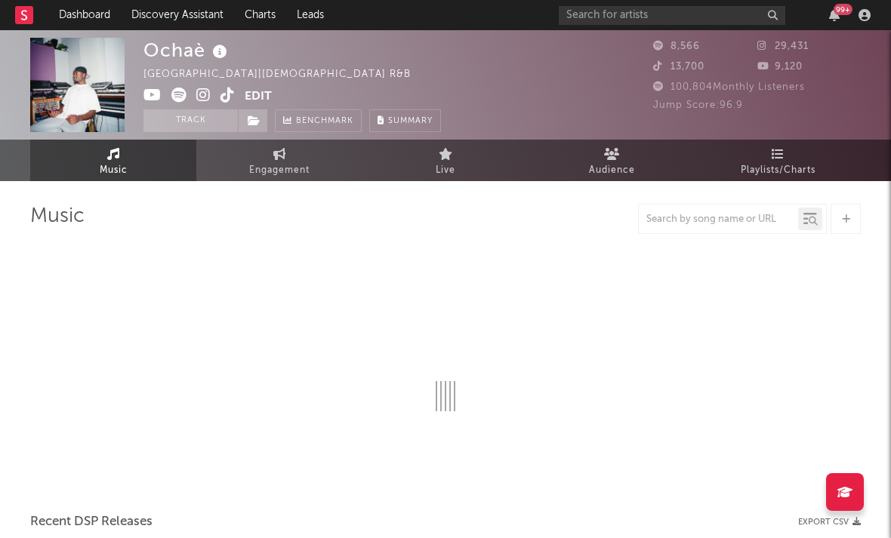
select select "1w"
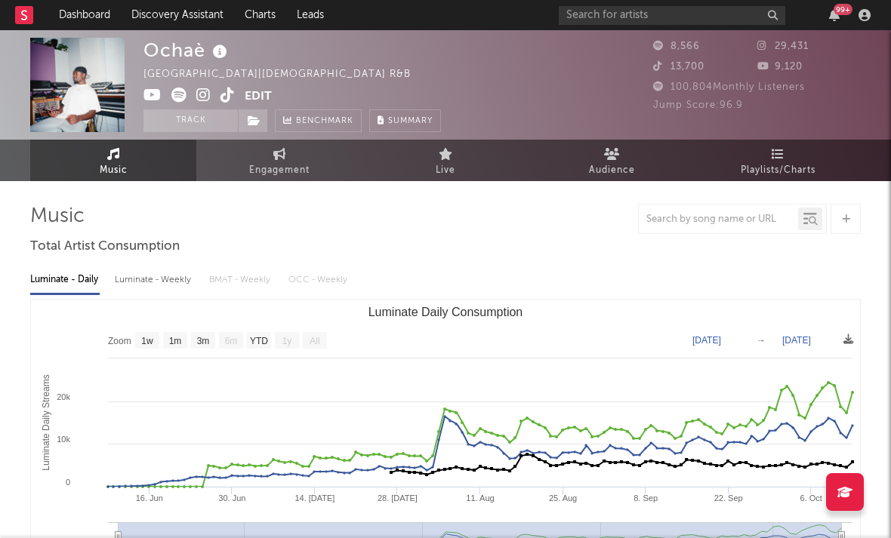
click at [219, 94] on span at bounding box center [193, 97] width 101 height 19
click at [207, 93] on icon at bounding box center [203, 95] width 14 height 15
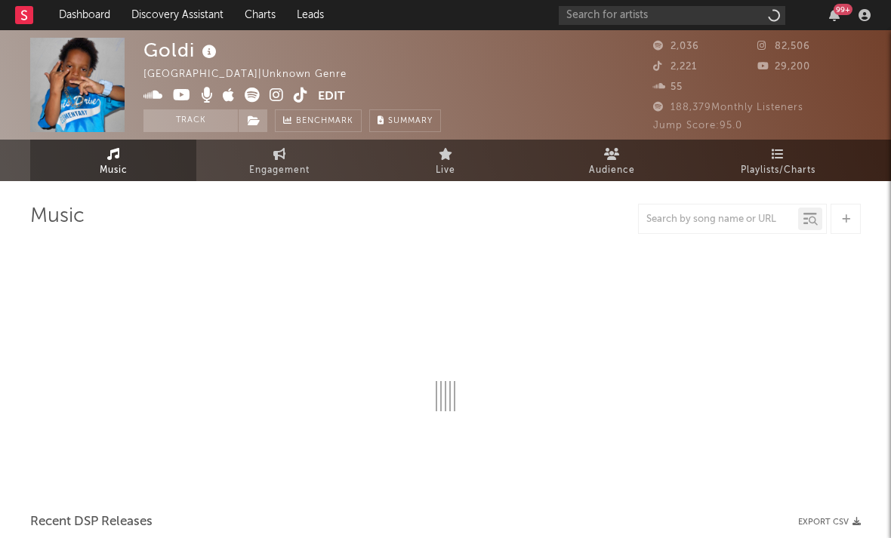
select select "1w"
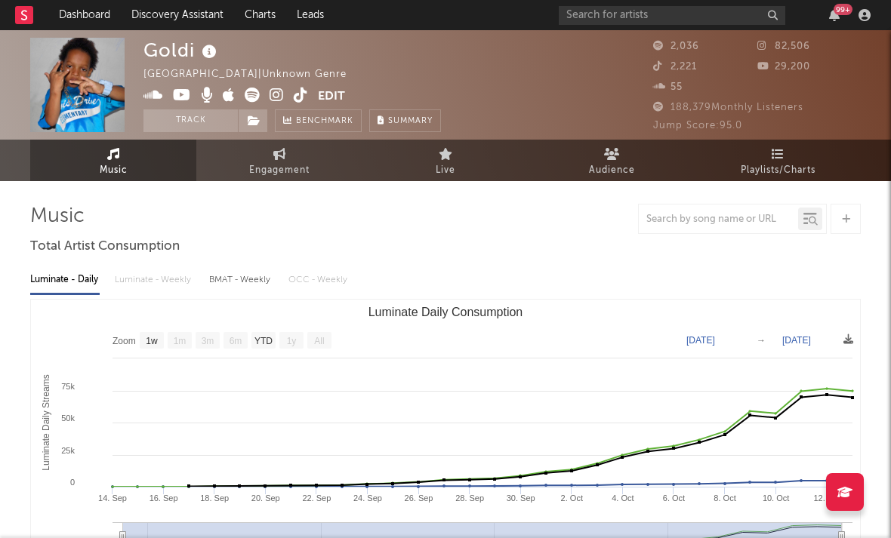
click at [276, 94] on icon at bounding box center [277, 95] width 14 height 15
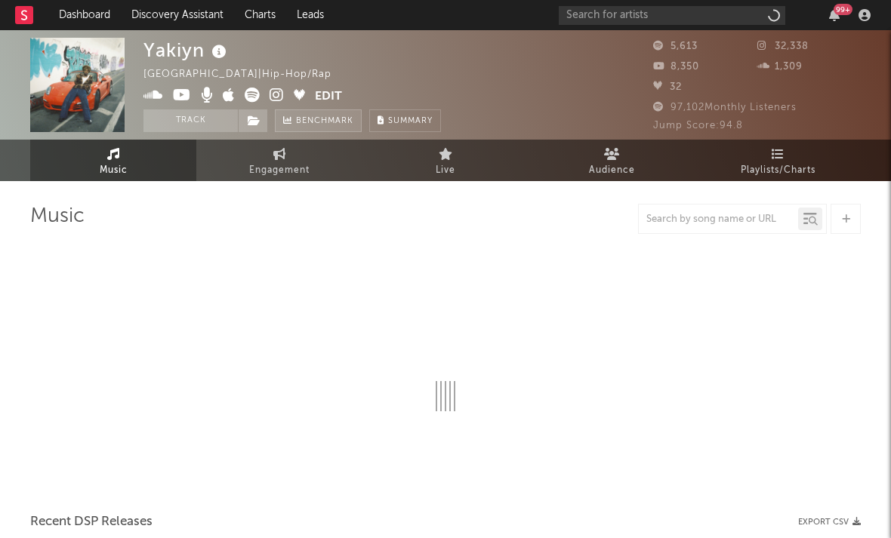
select select "6m"
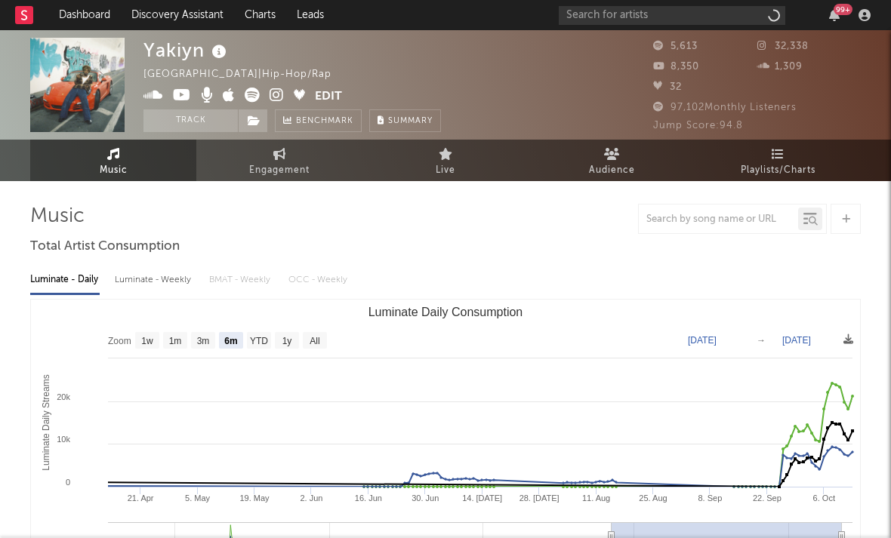
click at [281, 96] on icon at bounding box center [277, 95] width 14 height 15
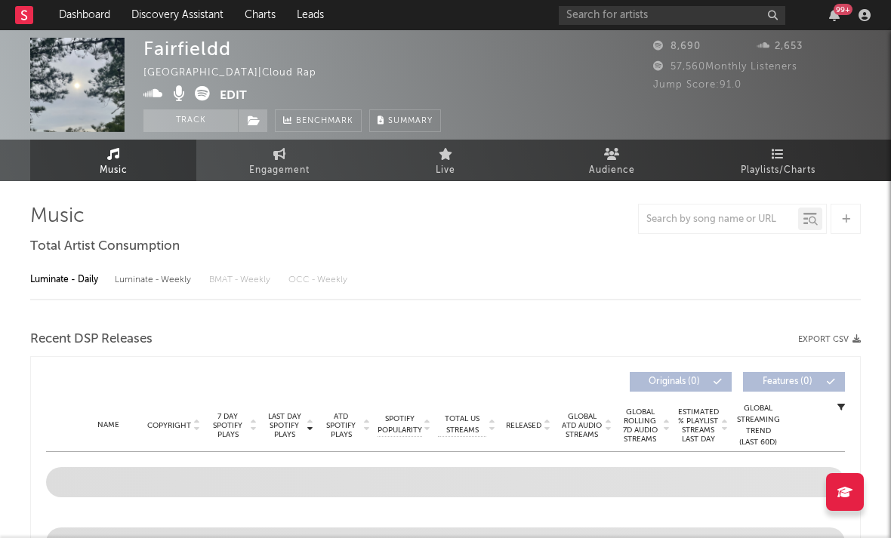
select select "1w"
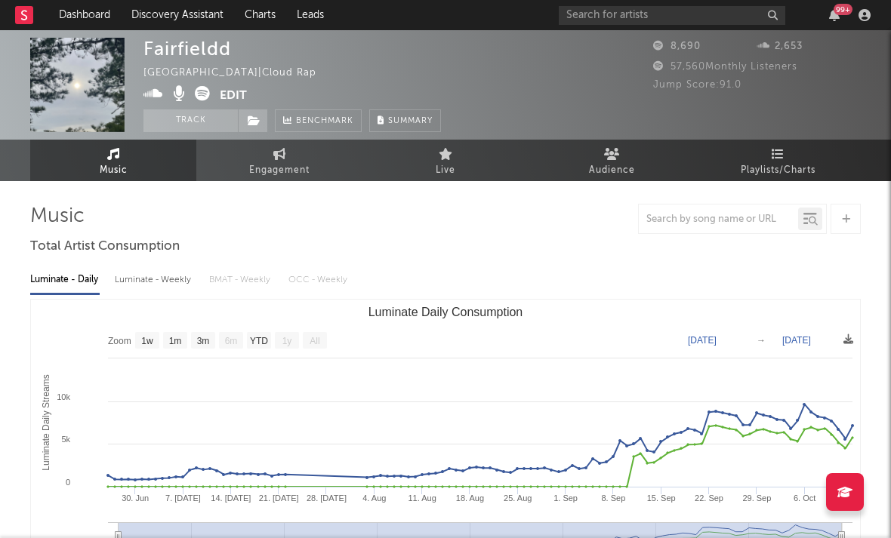
click at [200, 94] on icon at bounding box center [202, 93] width 15 height 15
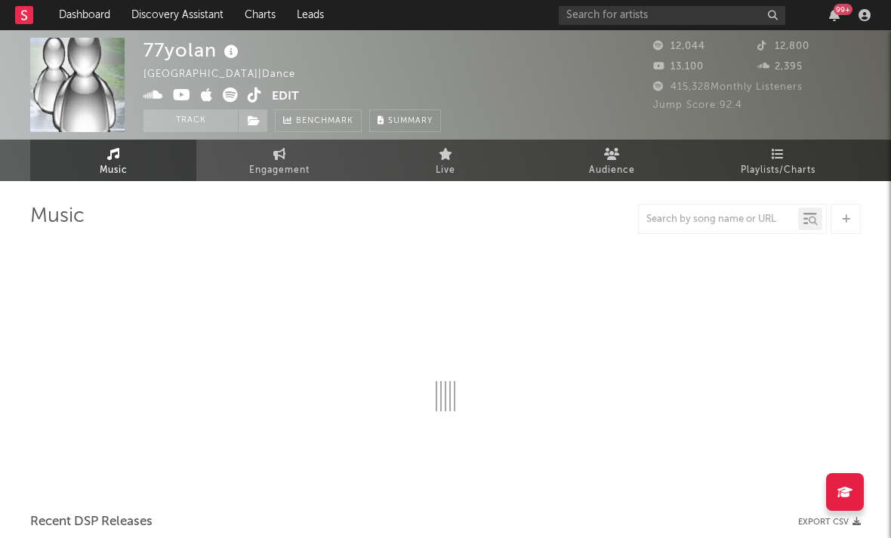
select select "6m"
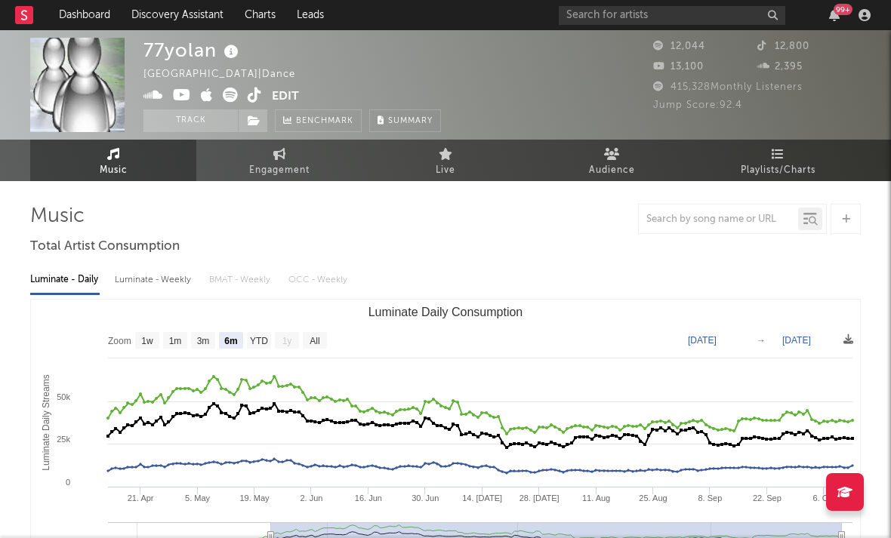
click at [180, 96] on icon at bounding box center [182, 95] width 18 height 15
click at [249, 97] on icon at bounding box center [255, 95] width 14 height 15
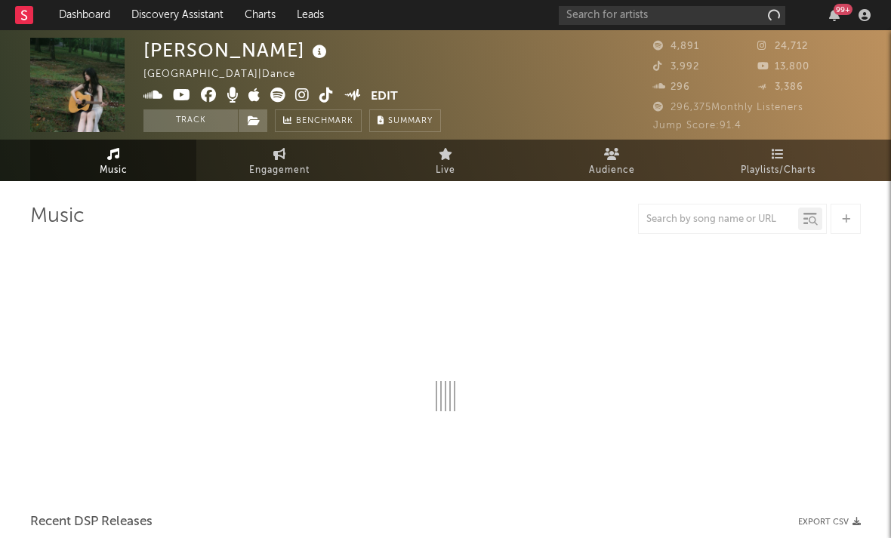
select select "1w"
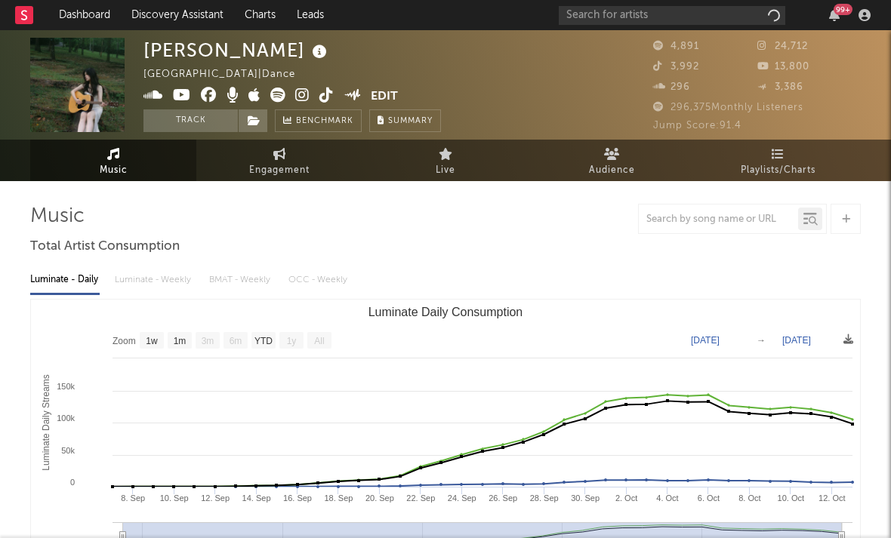
click at [302, 95] on icon at bounding box center [302, 95] width 14 height 15
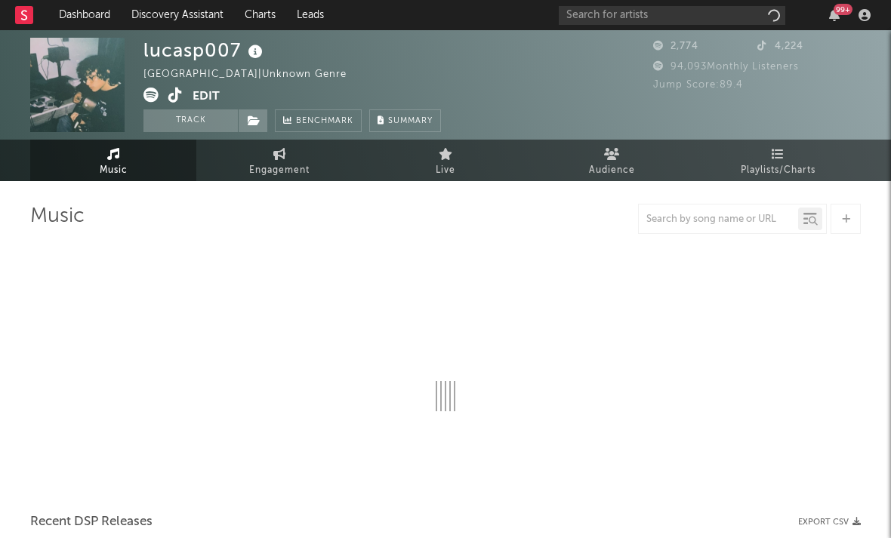
select select "1w"
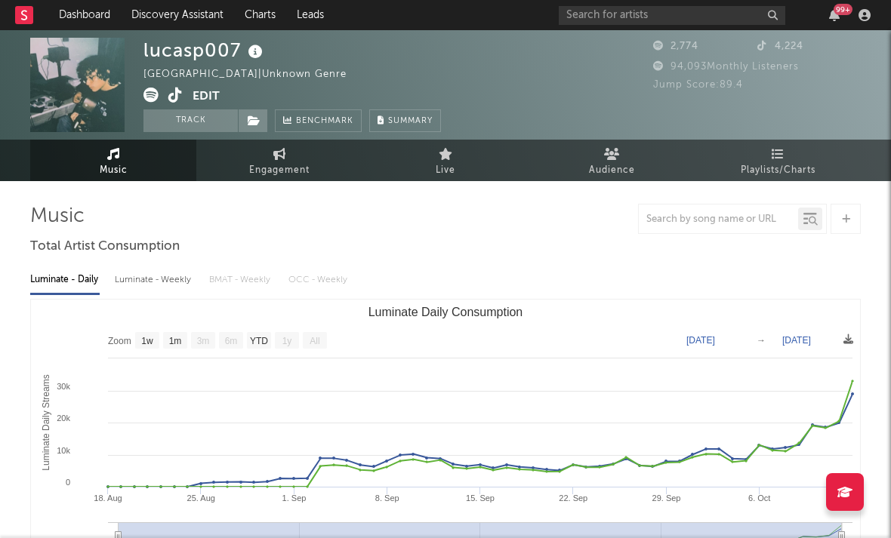
click at [175, 100] on icon at bounding box center [175, 95] width 14 height 15
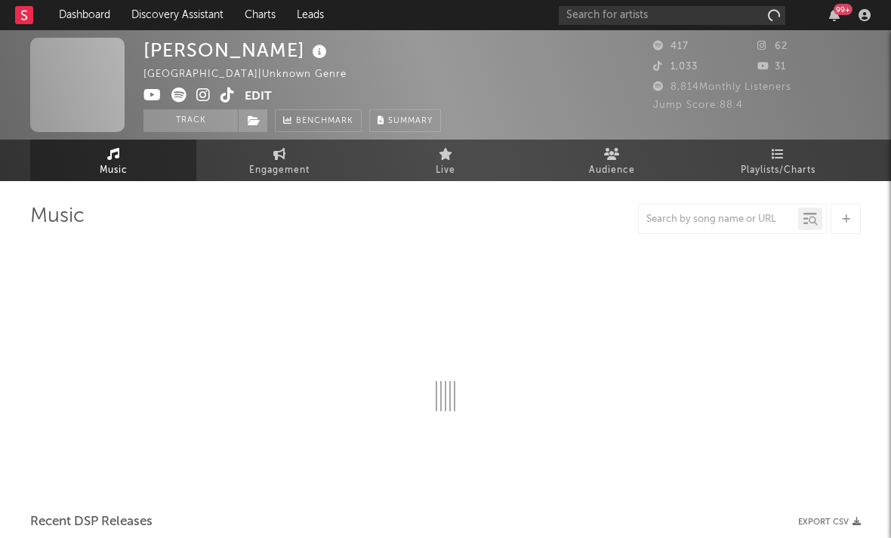
select select "1w"
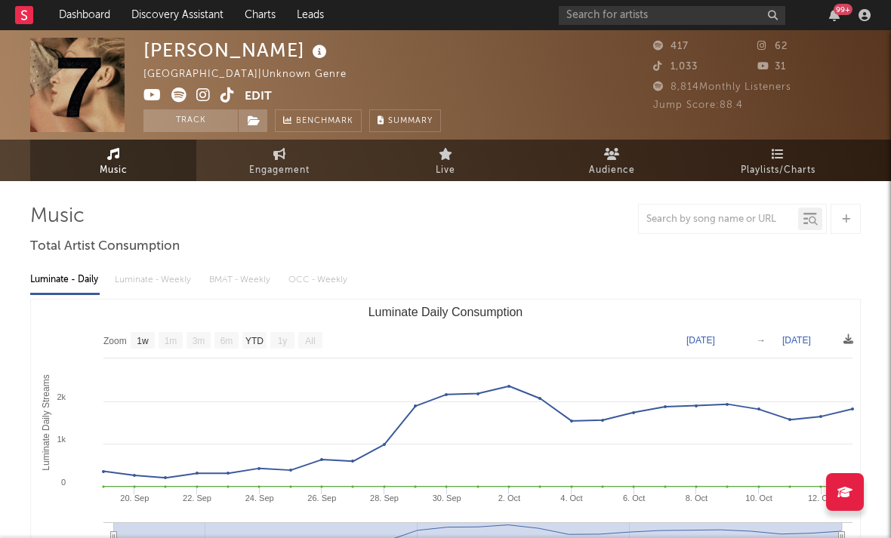
click at [201, 100] on icon at bounding box center [203, 95] width 14 height 15
click at [154, 93] on icon at bounding box center [152, 95] width 18 height 15
click at [223, 97] on icon at bounding box center [228, 95] width 14 height 15
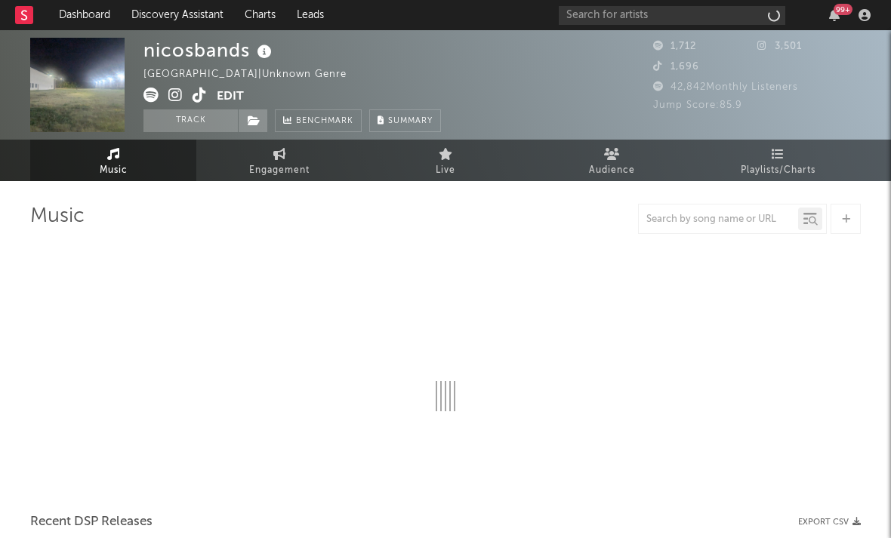
select select "1w"
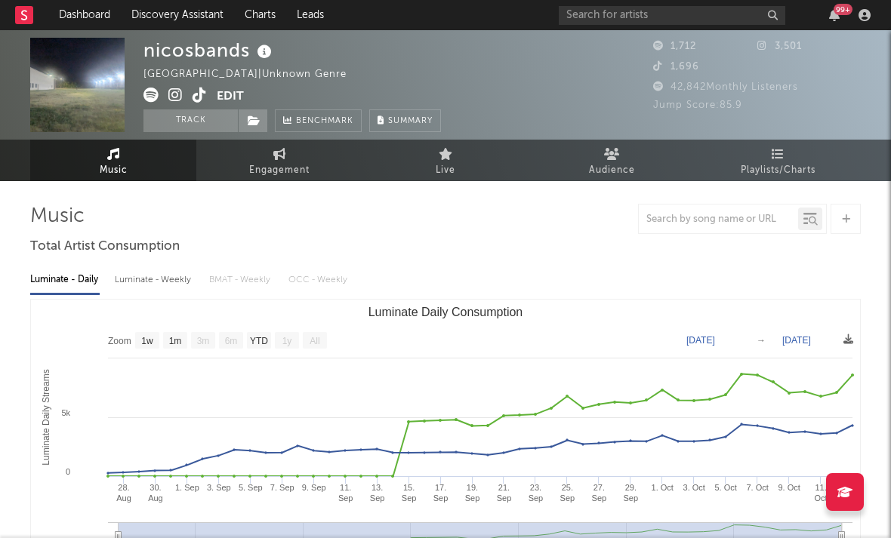
click at [174, 94] on icon at bounding box center [175, 95] width 14 height 15
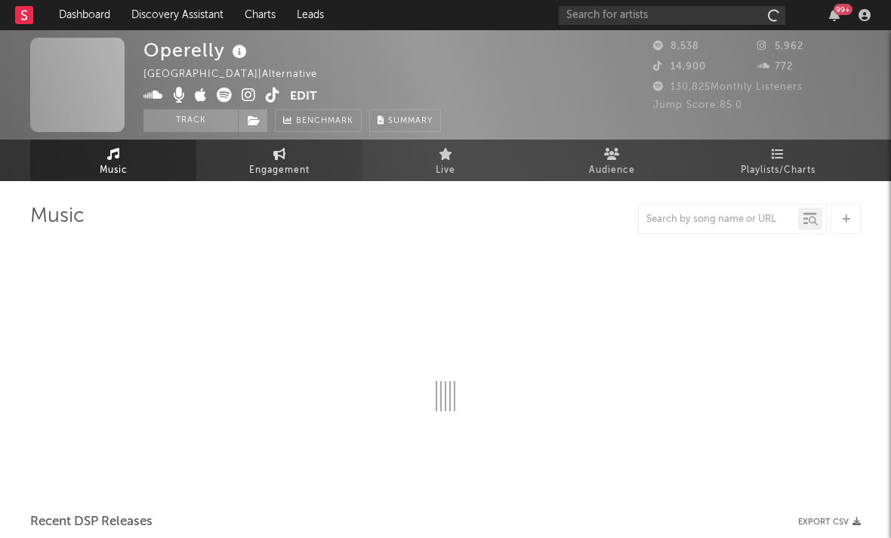
select select "6m"
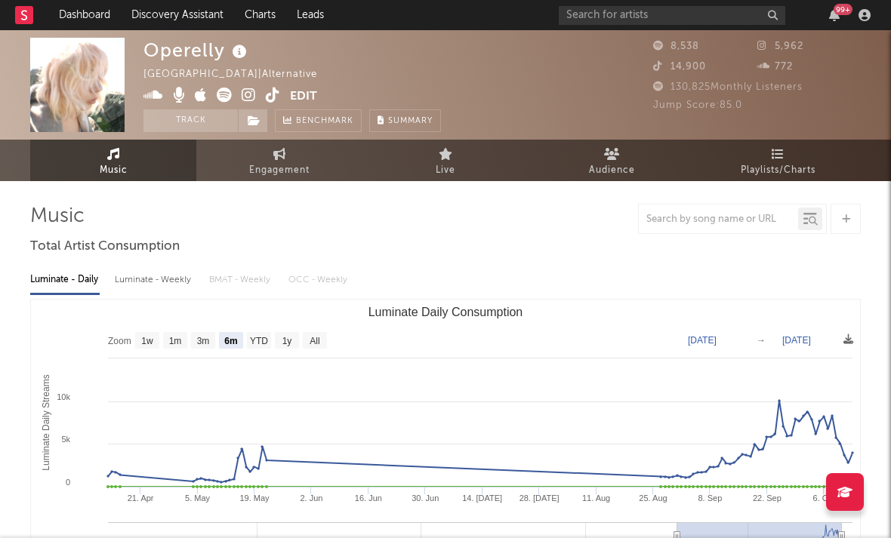
click at [248, 100] on icon at bounding box center [249, 95] width 14 height 15
type input "[DATE]"
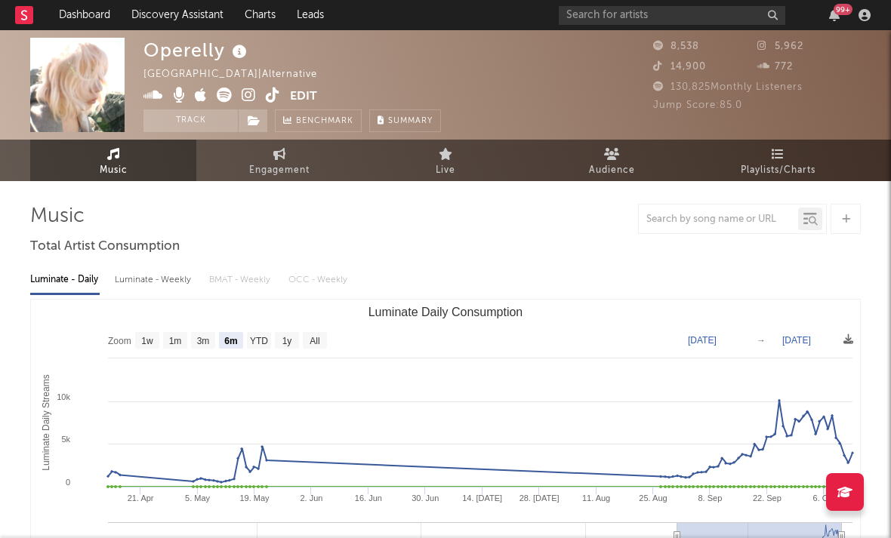
drag, startPoint x: 248, startPoint y: 100, endPoint x: 467, endPoint y: 529, distance: 482.3
click at [466, 529] on g "Luminate Daily Consumption" at bounding box center [480, 544] width 745 height 42
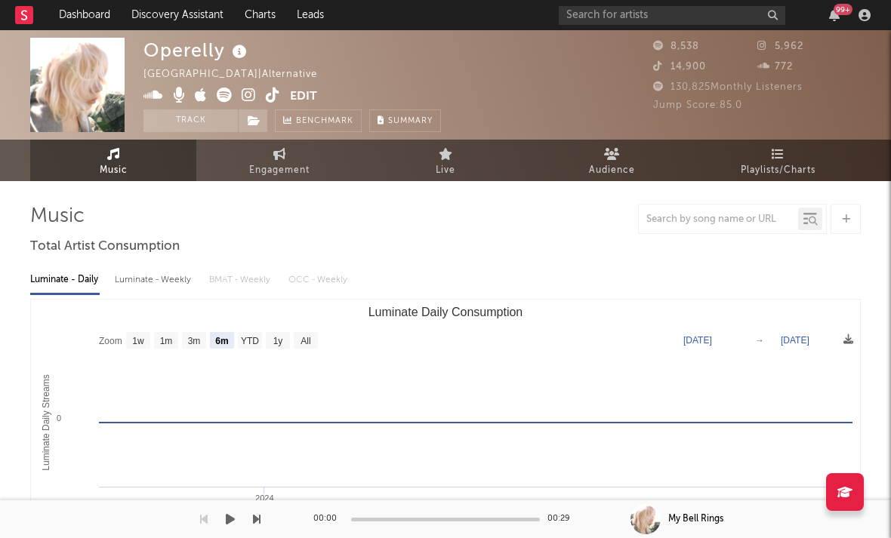
click at [467, 529] on rect "Luminate Daily Consumption" at bounding box center [462, 538] width 165 height 30
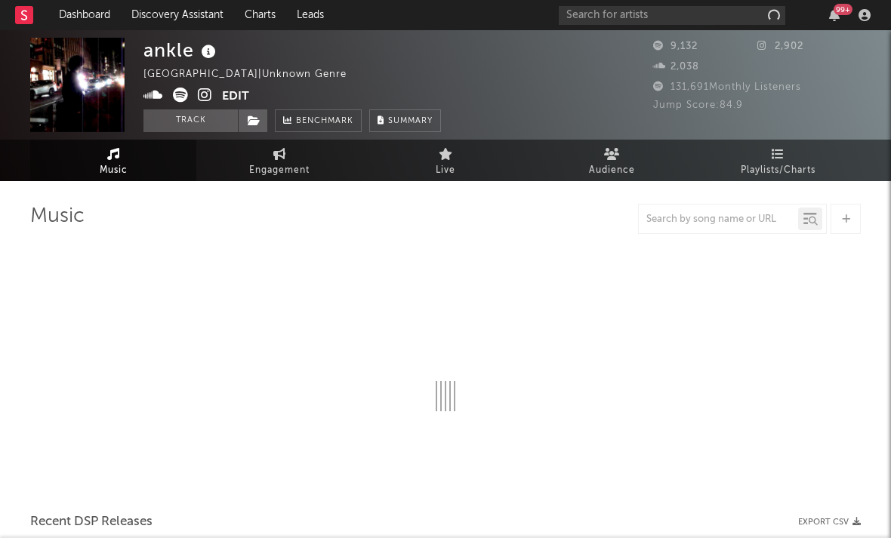
select select "6m"
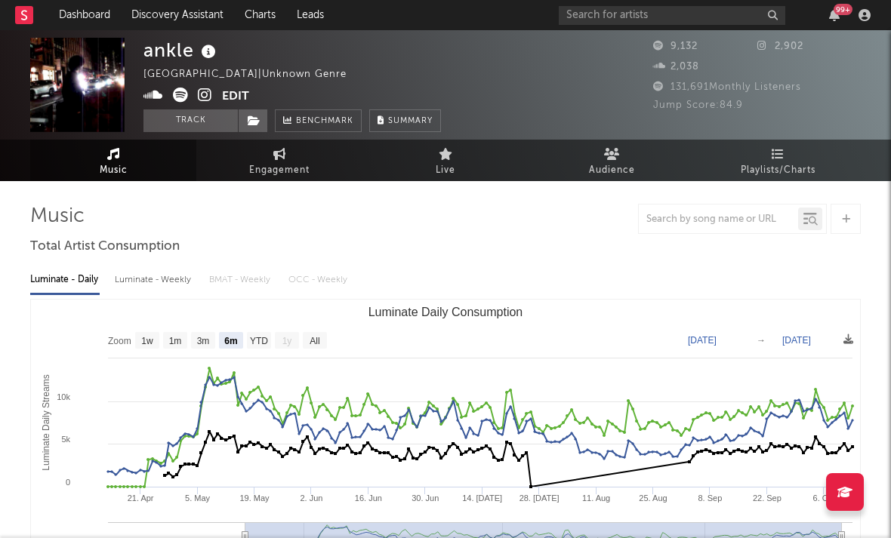
click at [205, 99] on icon at bounding box center [205, 95] width 14 height 15
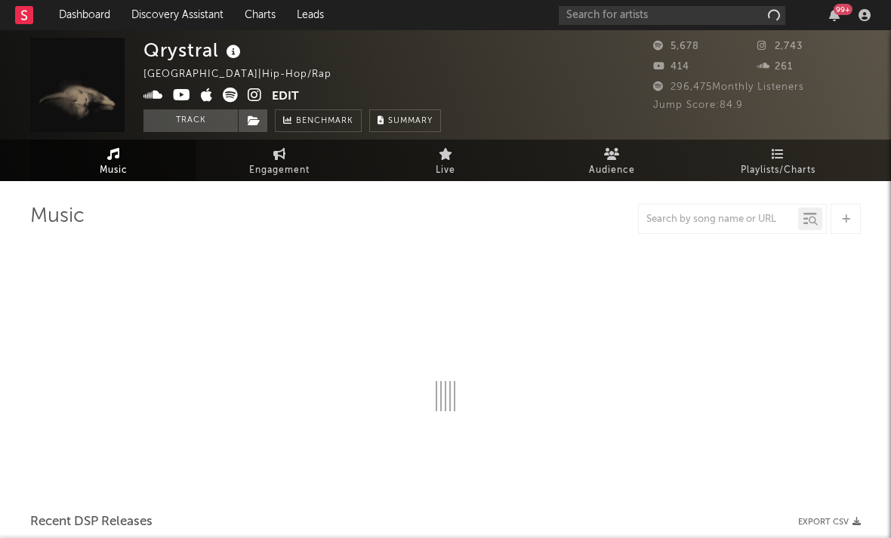
select select "6m"
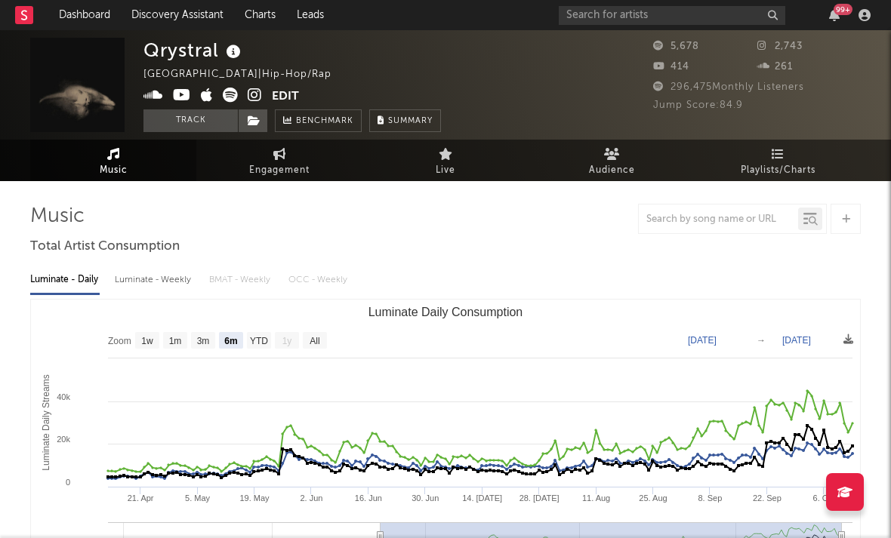
click at [253, 97] on icon at bounding box center [255, 95] width 14 height 15
click at [180, 95] on icon at bounding box center [182, 95] width 18 height 15
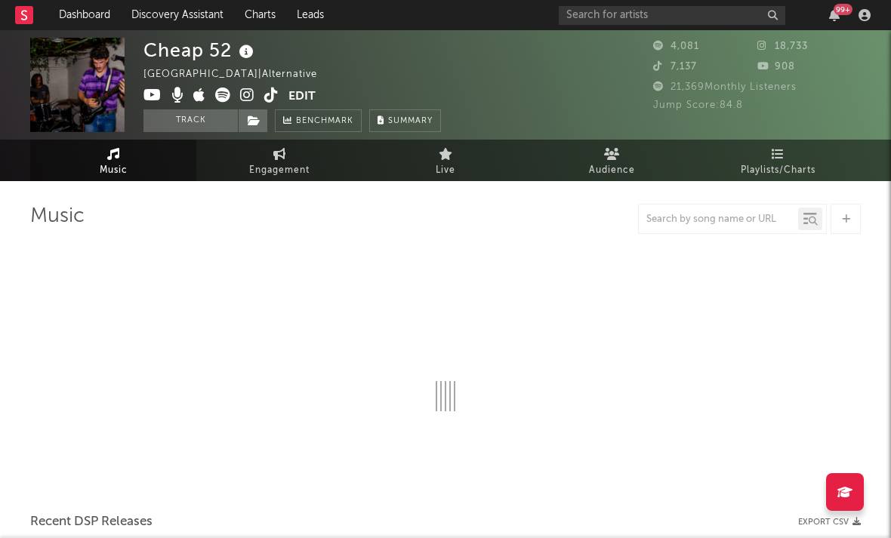
select select "1w"
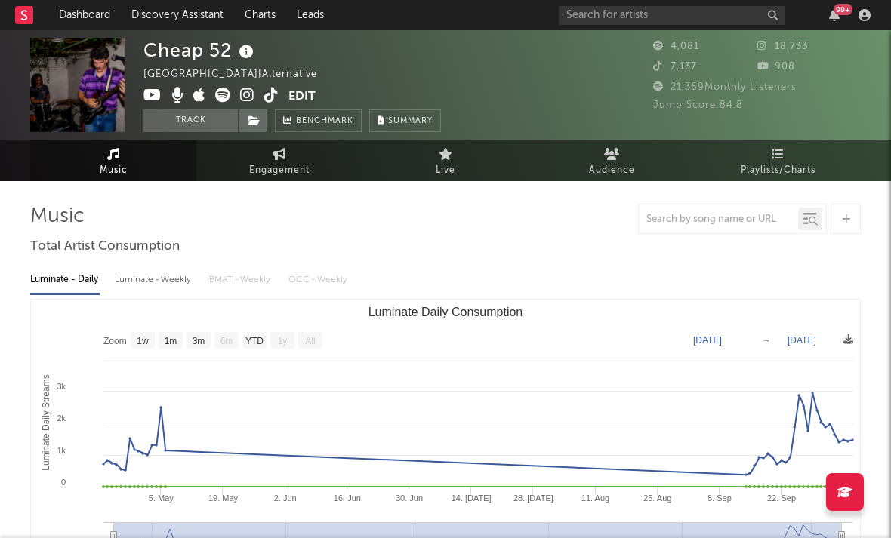
click at [246, 91] on icon at bounding box center [247, 95] width 14 height 15
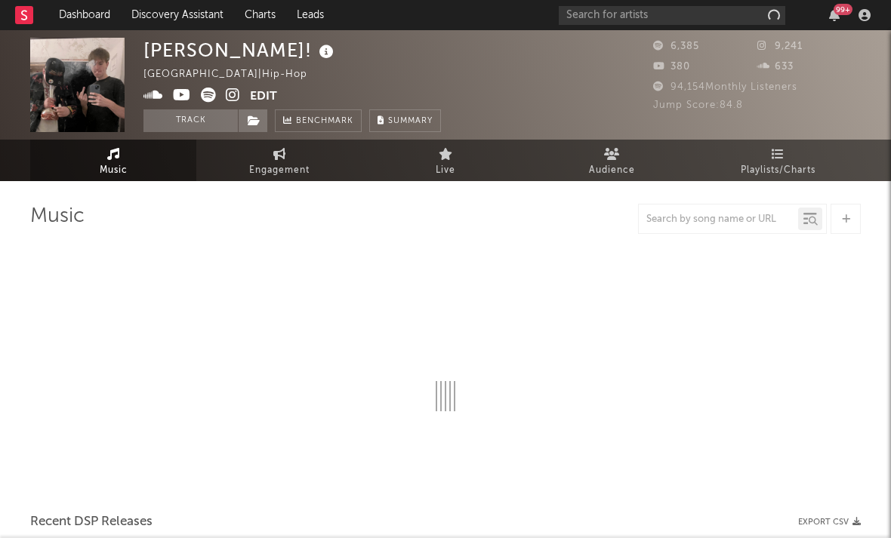
select select "6m"
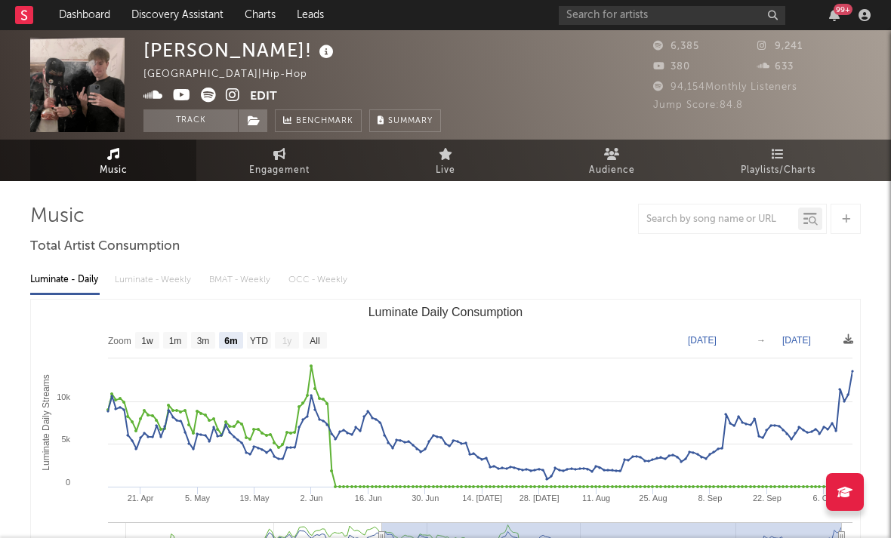
click at [234, 95] on icon at bounding box center [233, 95] width 14 height 15
click at [185, 99] on icon at bounding box center [182, 95] width 18 height 15
click at [211, 93] on icon at bounding box center [208, 95] width 15 height 15
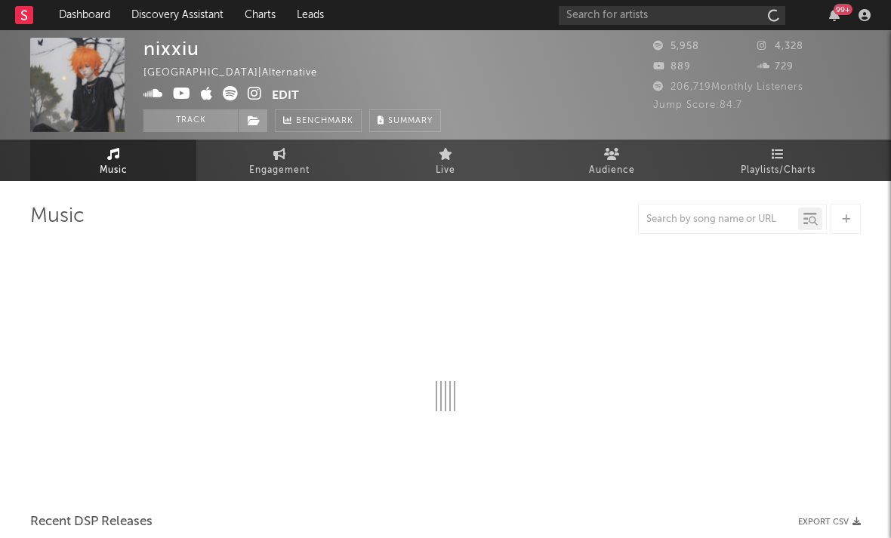
select select "6m"
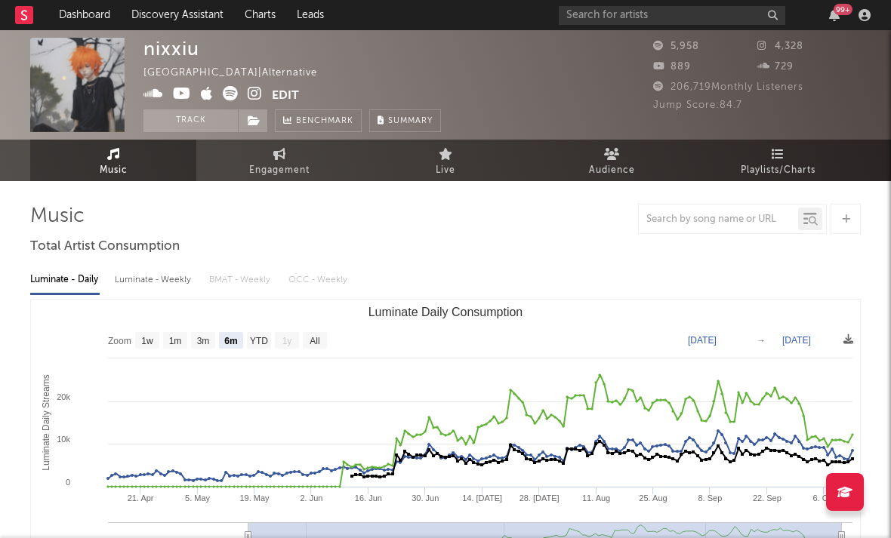
click at [251, 94] on icon at bounding box center [255, 93] width 14 height 15
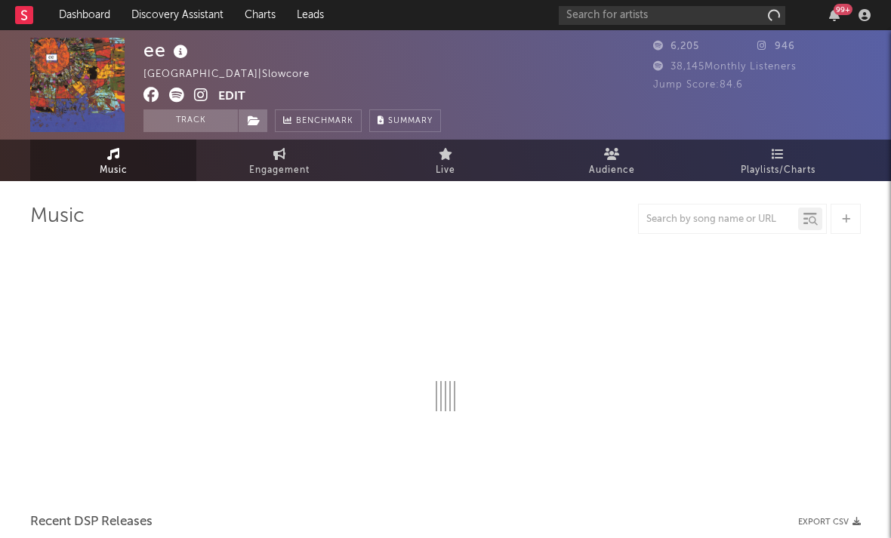
select select "6m"
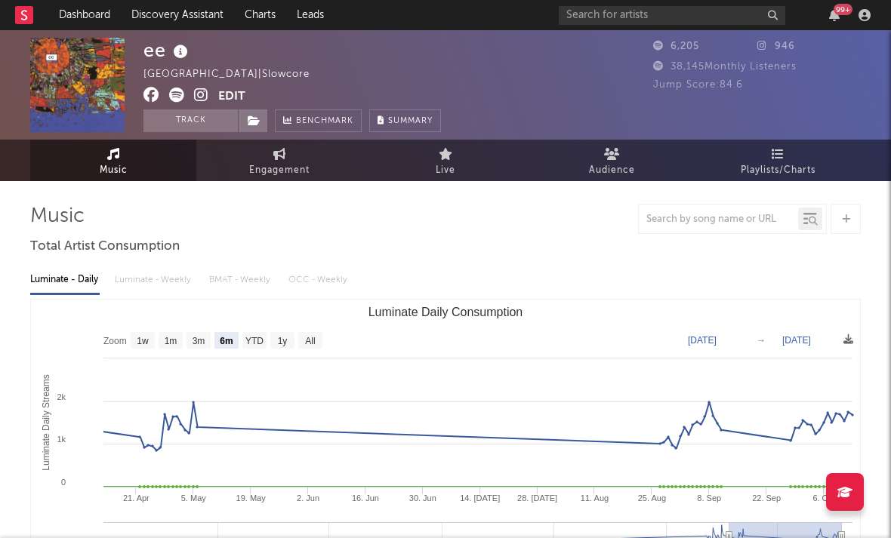
click at [204, 96] on icon at bounding box center [201, 95] width 14 height 15
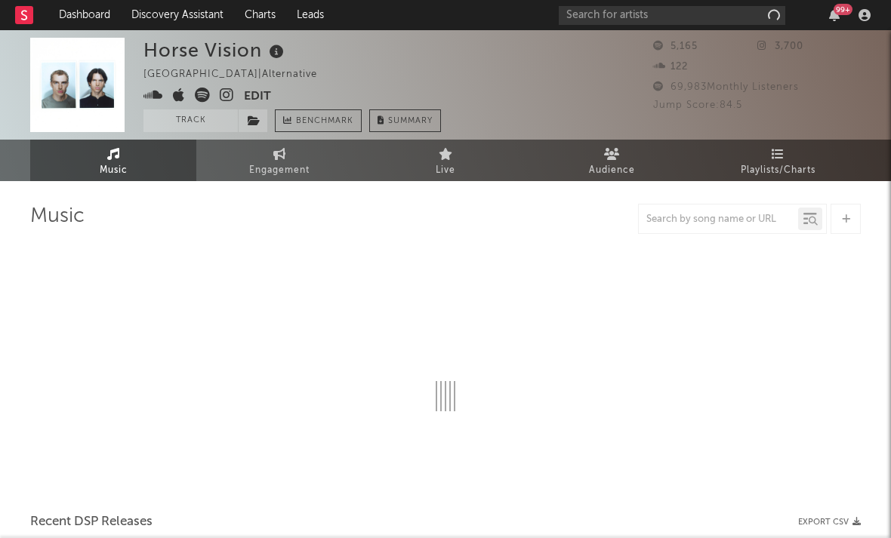
select select "6m"
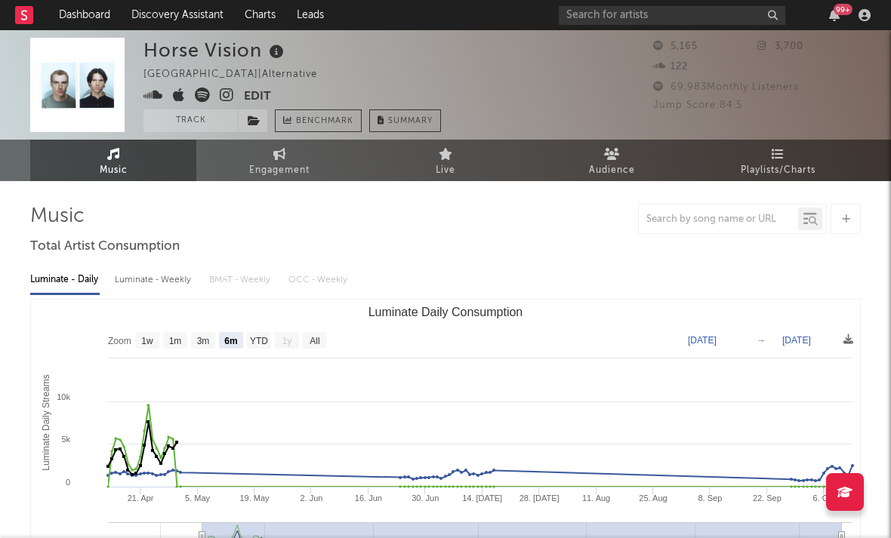
click at [228, 98] on icon at bounding box center [227, 95] width 14 height 15
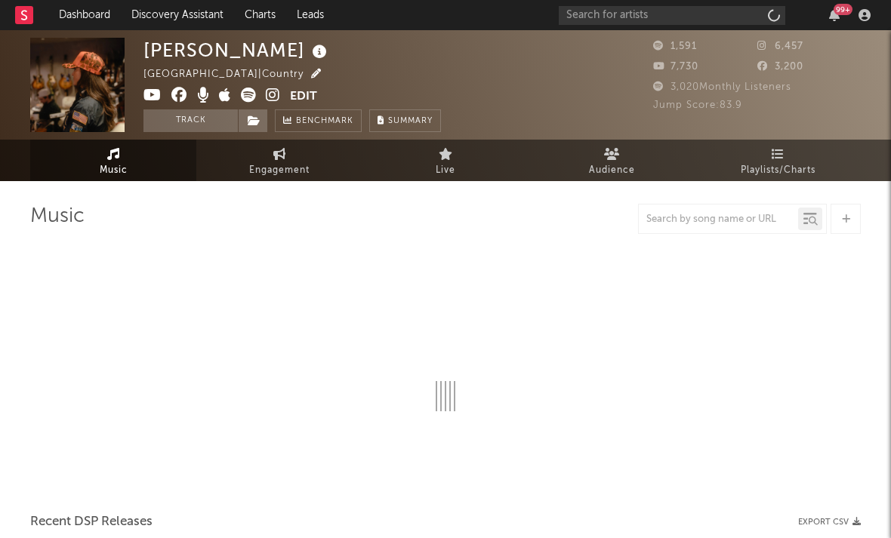
select select "1w"
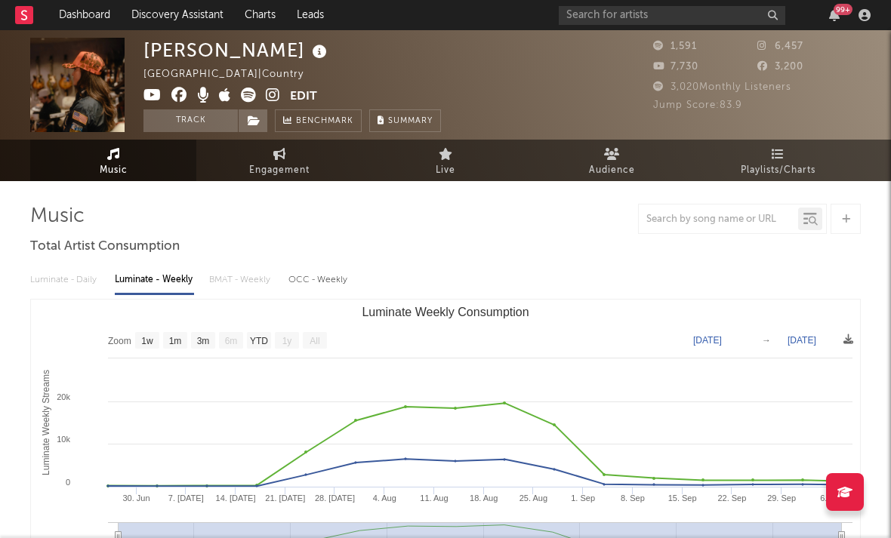
click at [273, 94] on icon at bounding box center [273, 95] width 14 height 15
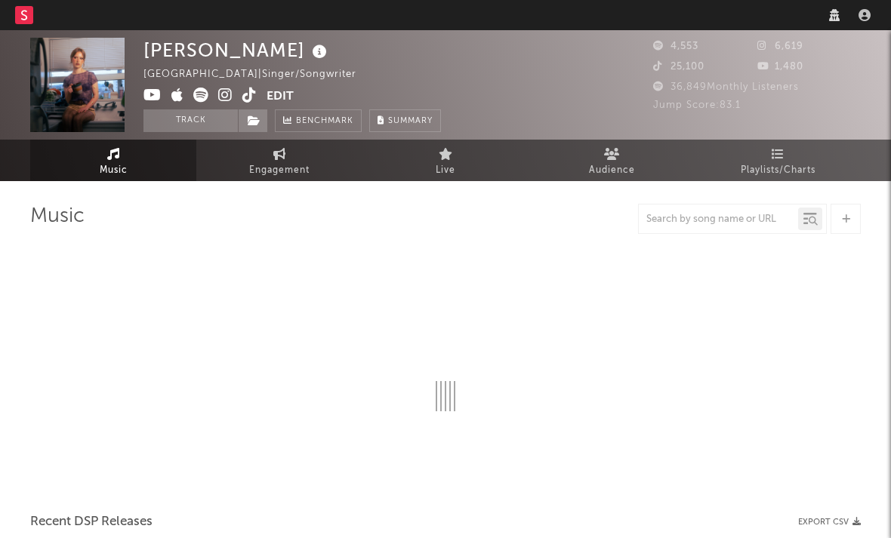
click at [223, 94] on icon at bounding box center [225, 95] width 14 height 15
select select "1w"
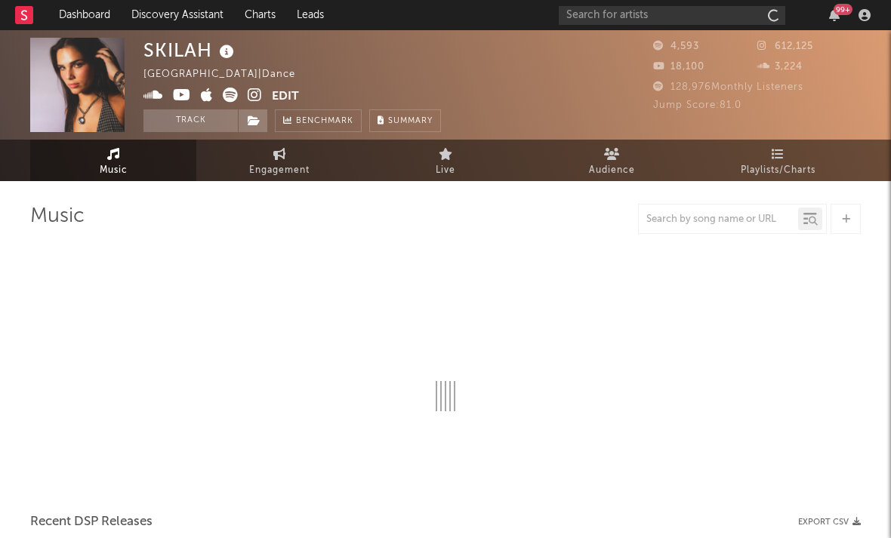
select select "6m"
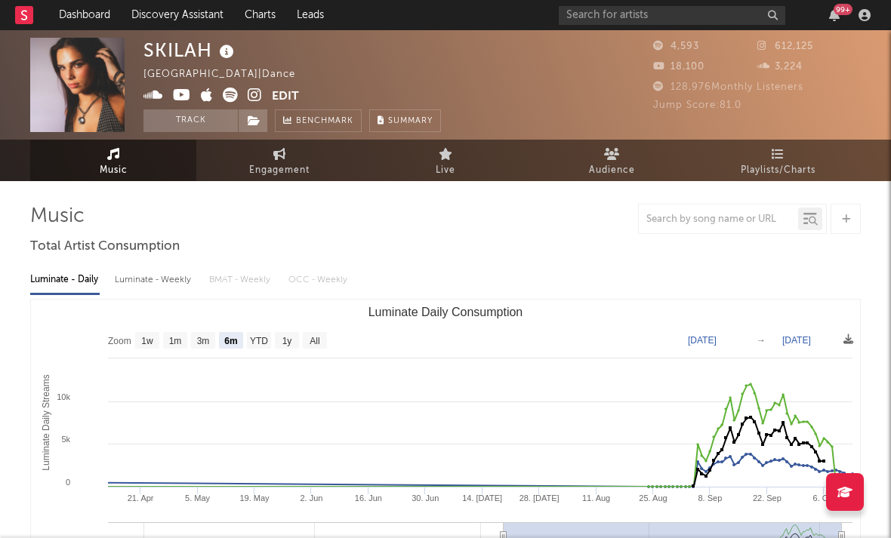
click at [251, 95] on icon at bounding box center [255, 95] width 14 height 15
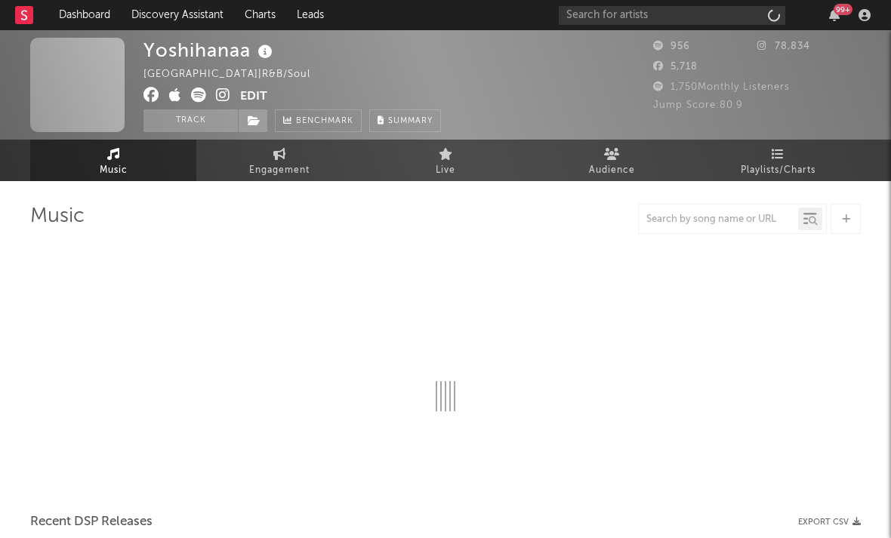
select select "1w"
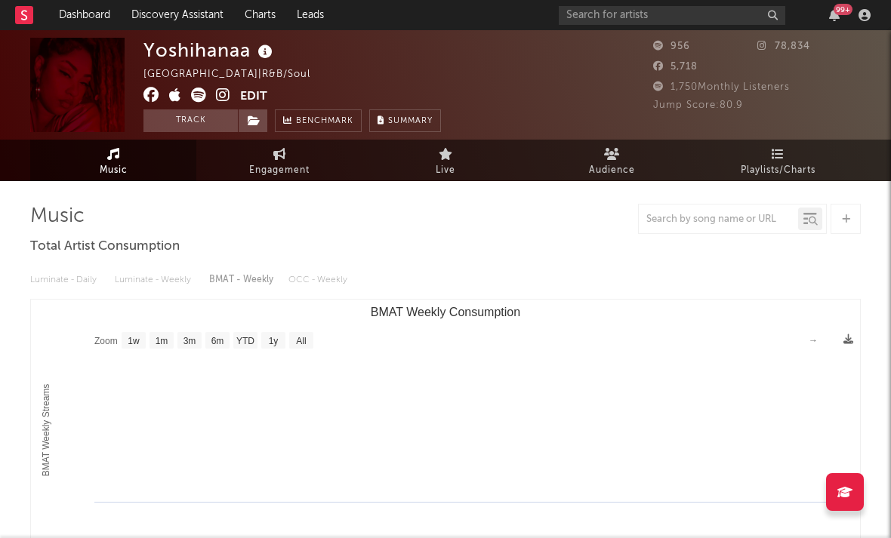
click at [224, 97] on icon at bounding box center [223, 95] width 14 height 15
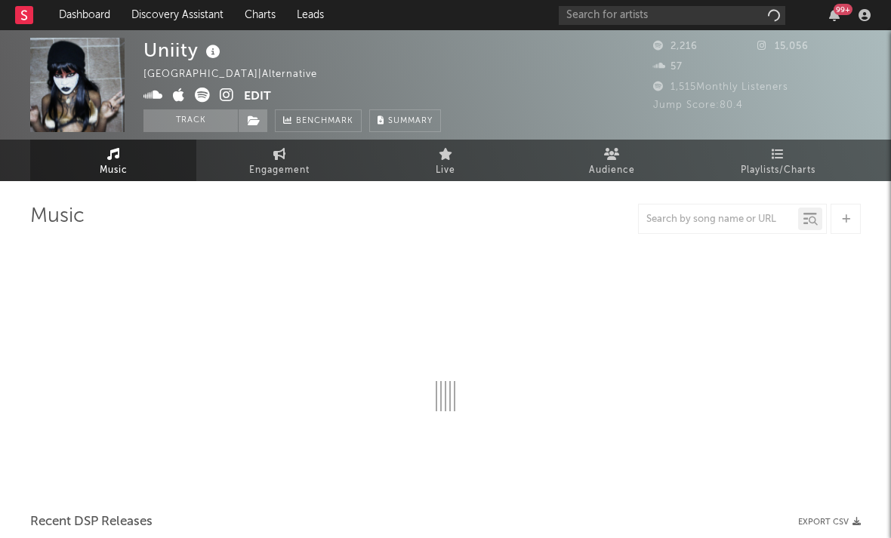
select select "1w"
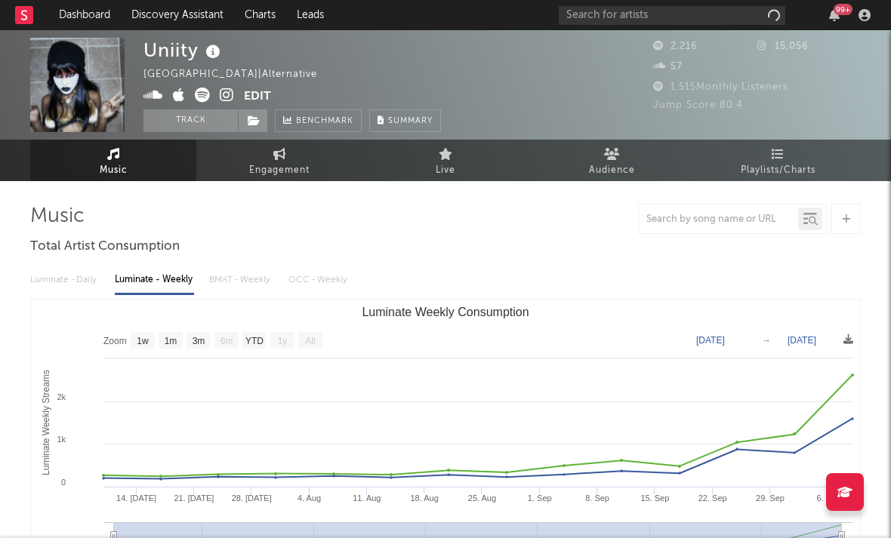
click at [226, 100] on icon at bounding box center [227, 95] width 14 height 15
click at [180, 93] on icon at bounding box center [179, 95] width 12 height 15
click at [150, 97] on icon at bounding box center [153, 95] width 20 height 15
click at [224, 97] on icon at bounding box center [227, 95] width 14 height 15
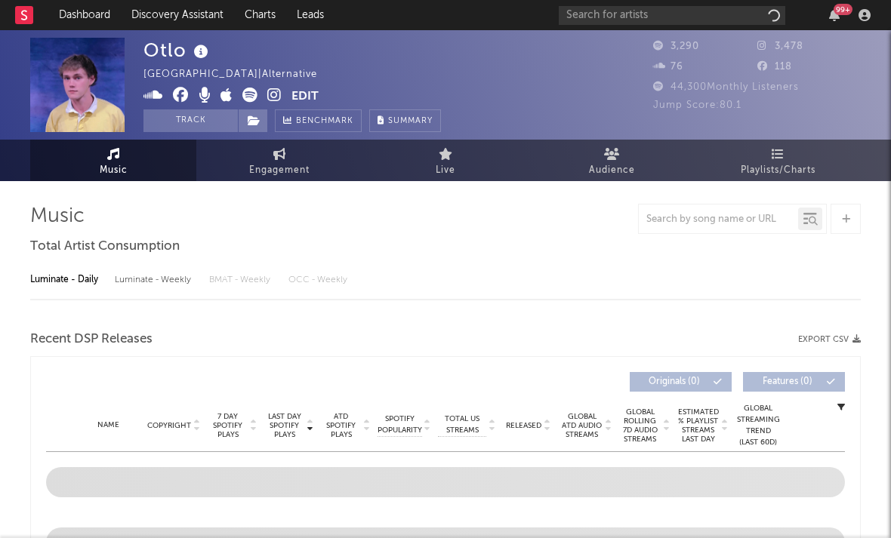
select select "1w"
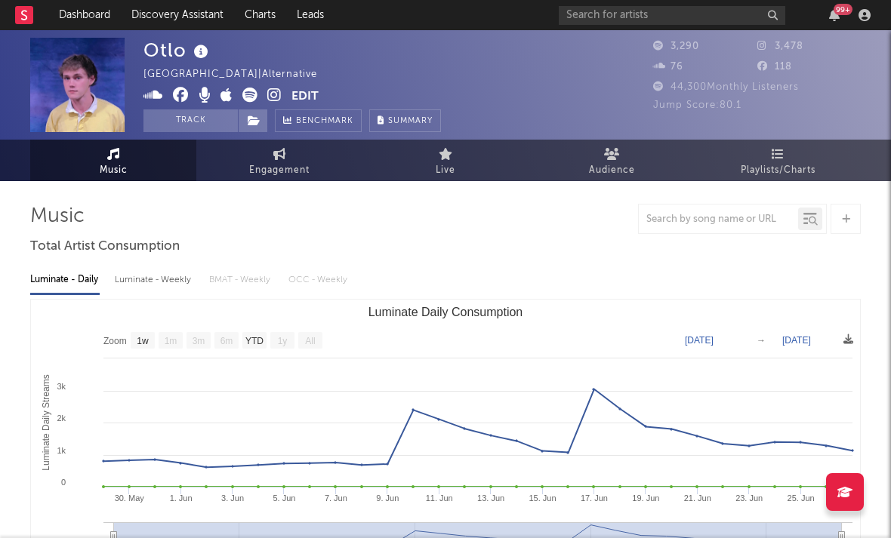
click at [273, 94] on icon at bounding box center [274, 95] width 14 height 15
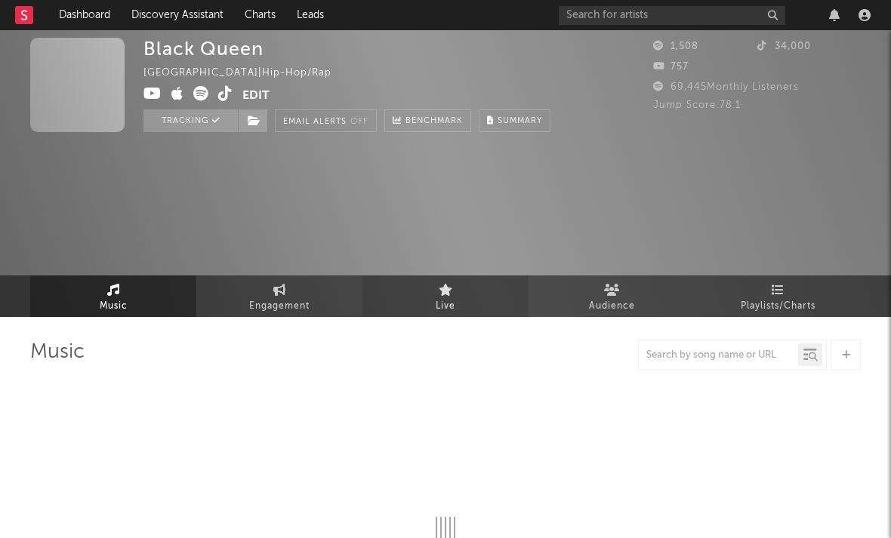
select select "6m"
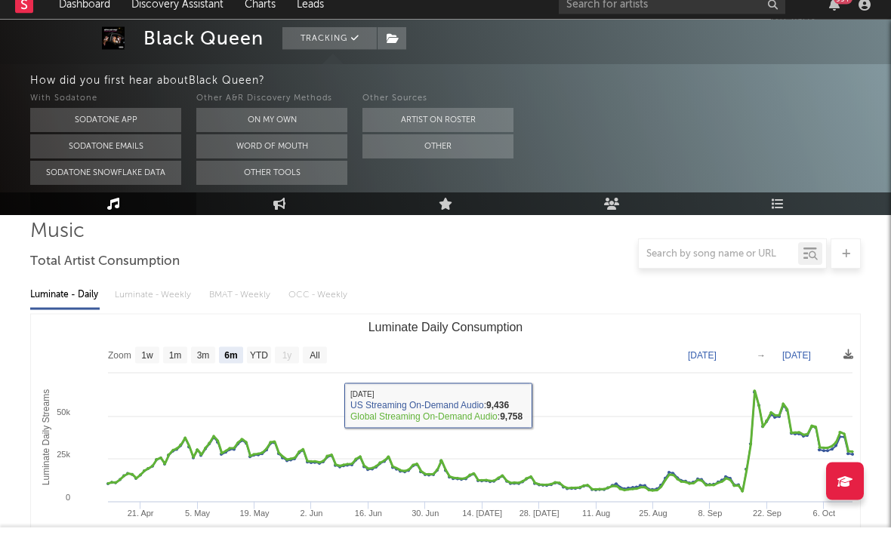
scroll to position [115, 0]
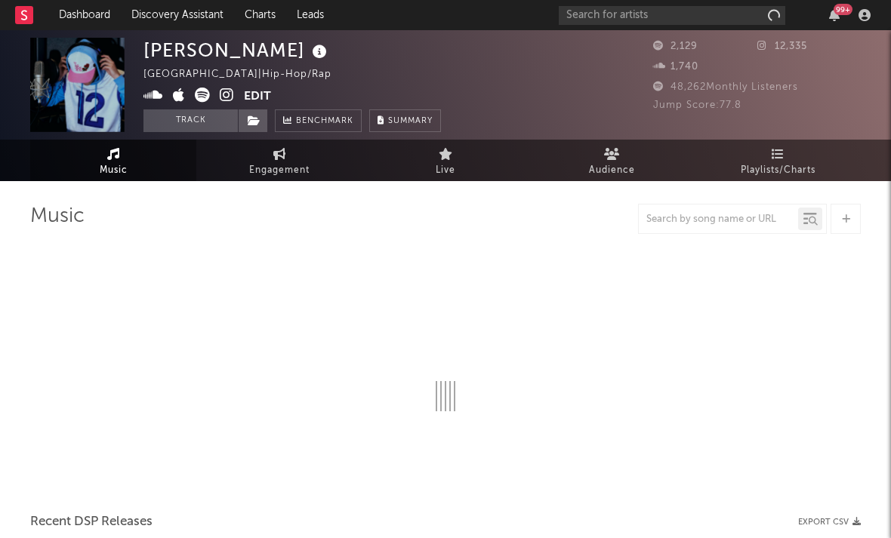
select select "1w"
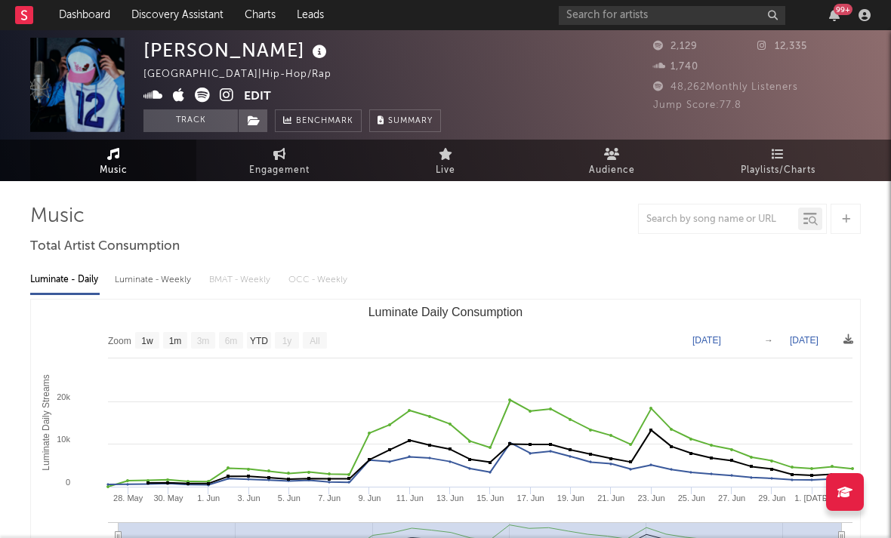
click at [231, 94] on icon at bounding box center [227, 95] width 14 height 15
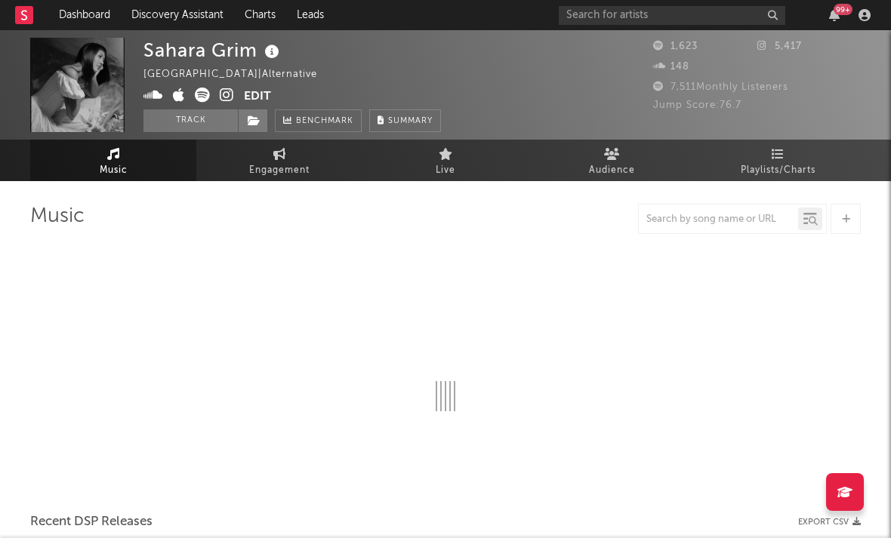
select select "1w"
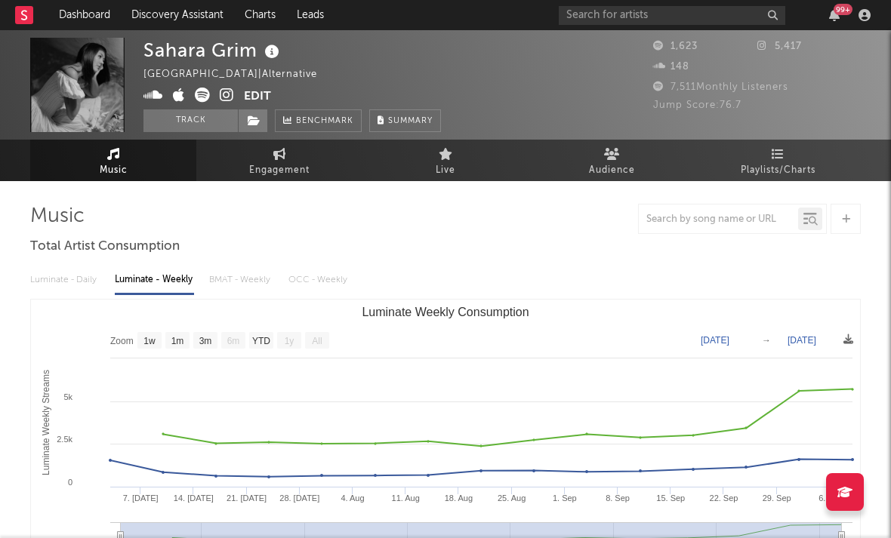
click at [224, 94] on icon at bounding box center [227, 95] width 14 height 15
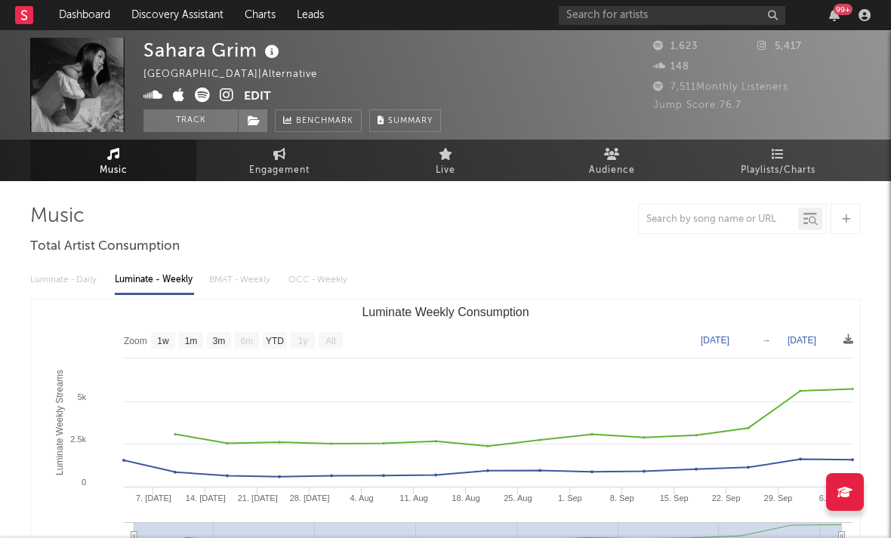
click at [181, 97] on icon at bounding box center [179, 95] width 12 height 15
click at [244, 97] on button "Edit" at bounding box center [257, 97] width 27 height 19
click at [185, 189] on div "× Update Accounts Add, remove, or edit links to accounts, then click 'Update' a…" at bounding box center [445, 269] width 891 height 538
click at [226, 96] on icon at bounding box center [227, 95] width 14 height 15
click at [181, 94] on icon at bounding box center [179, 95] width 12 height 15
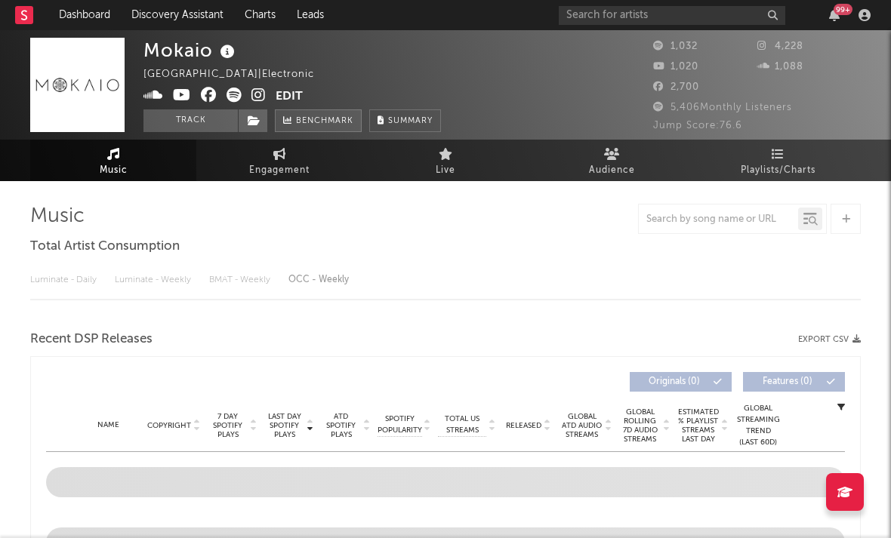
select select "1w"
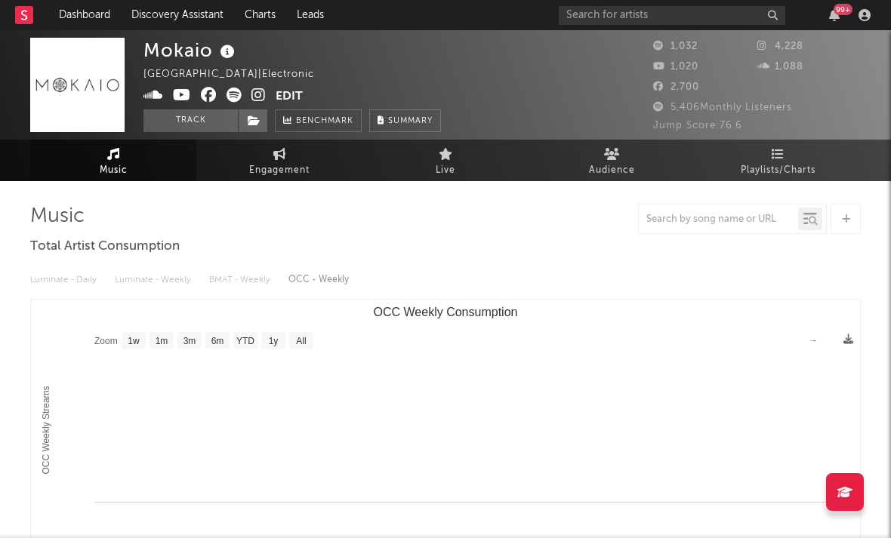
click at [262, 98] on icon at bounding box center [258, 95] width 14 height 15
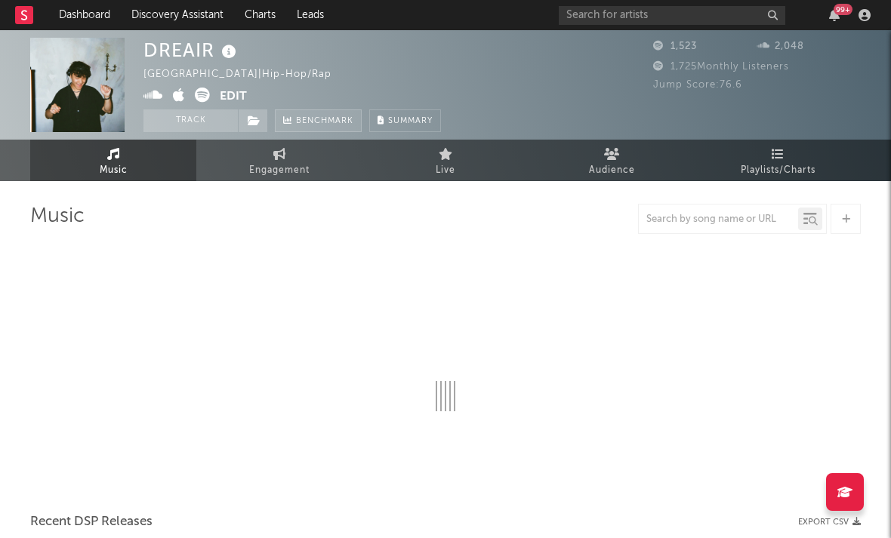
select select "1w"
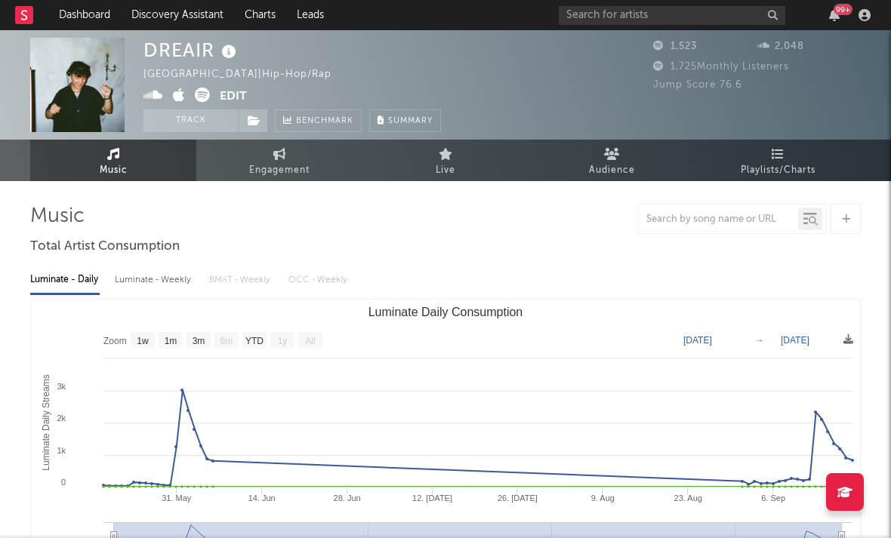
click at [178, 100] on icon at bounding box center [179, 95] width 12 height 15
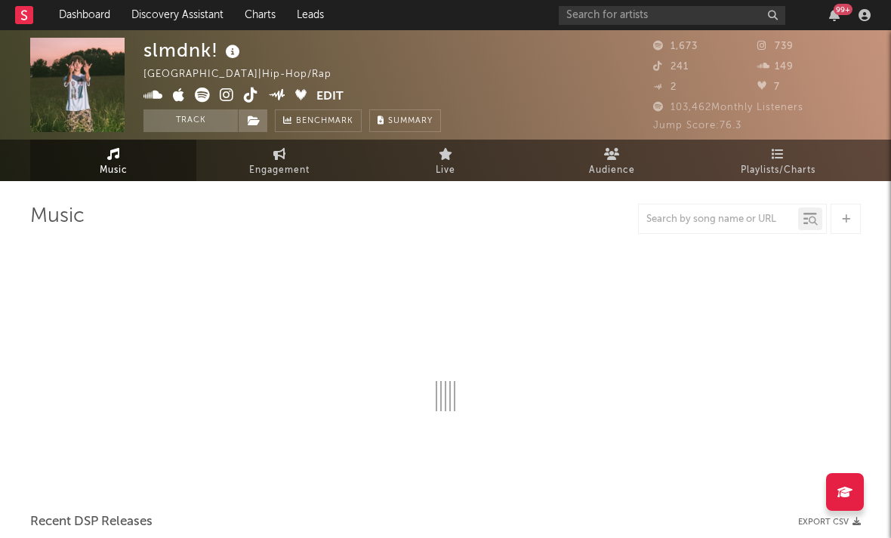
select select "1w"
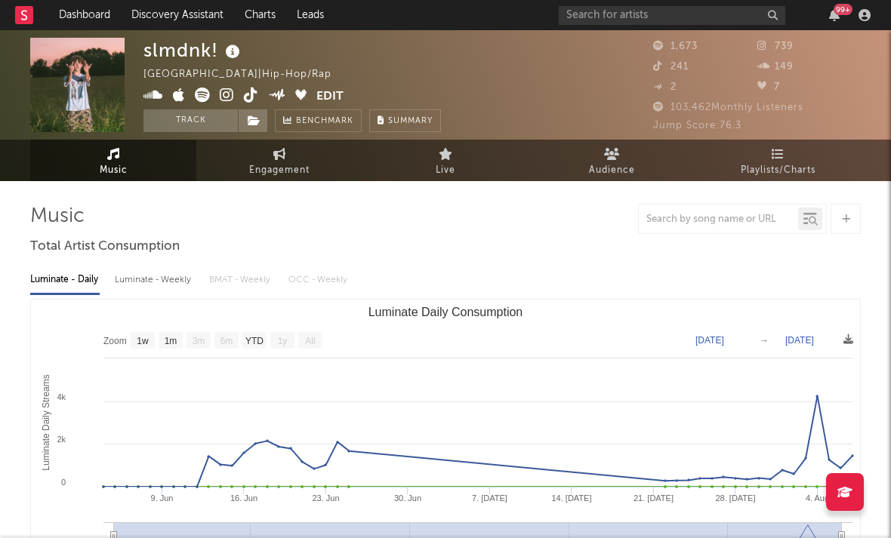
click at [224, 94] on icon at bounding box center [227, 95] width 14 height 15
click at [248, 93] on icon at bounding box center [251, 95] width 14 height 15
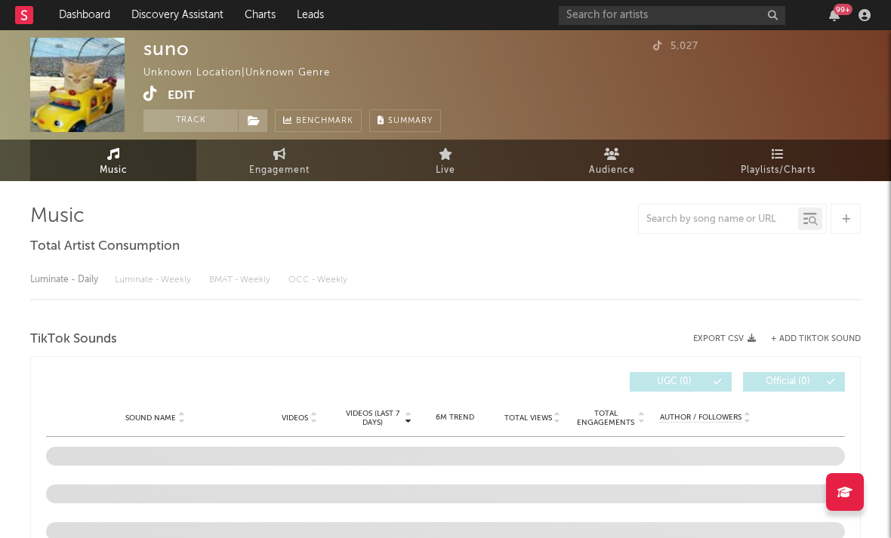
select select "1w"
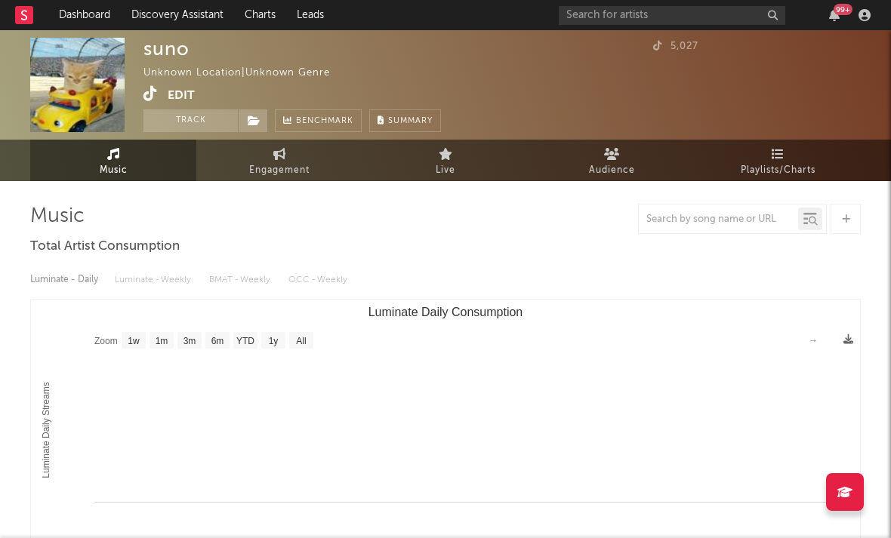
click at [152, 89] on icon at bounding box center [150, 93] width 14 height 15
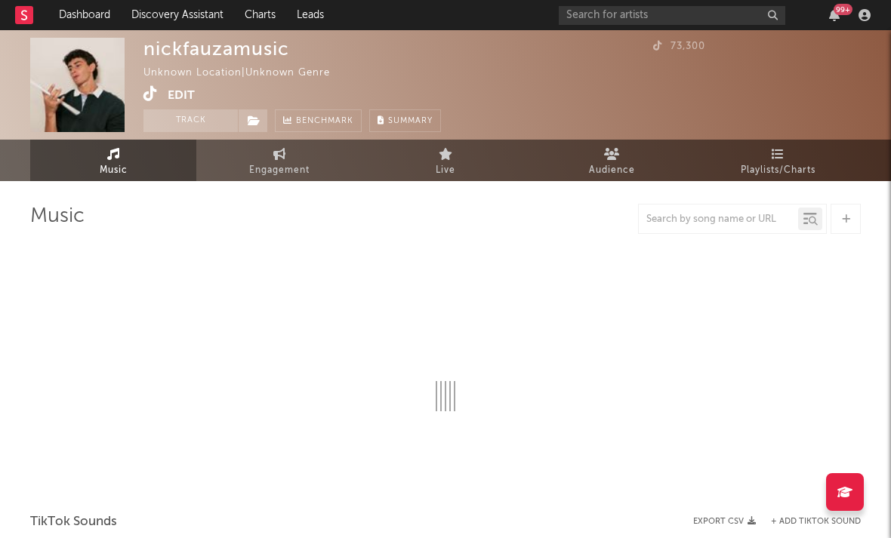
select select "1w"
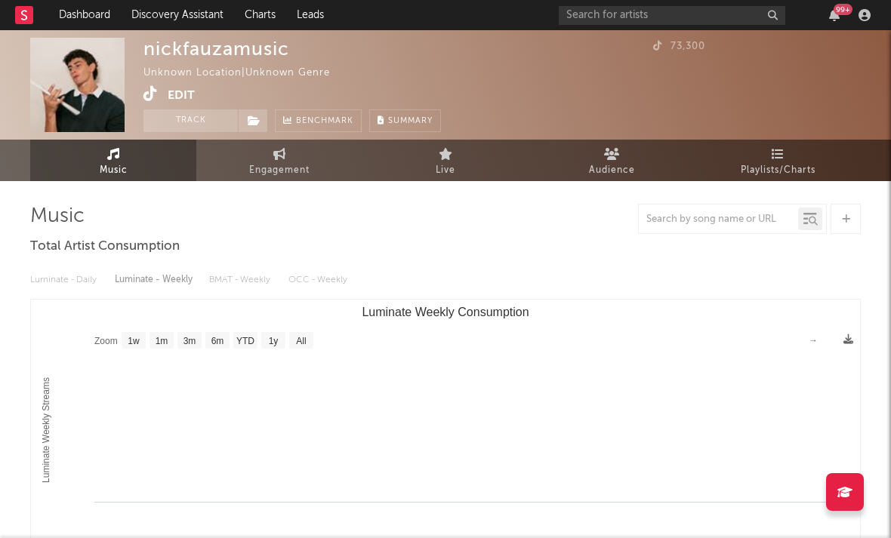
click at [146, 93] on icon at bounding box center [150, 93] width 14 height 15
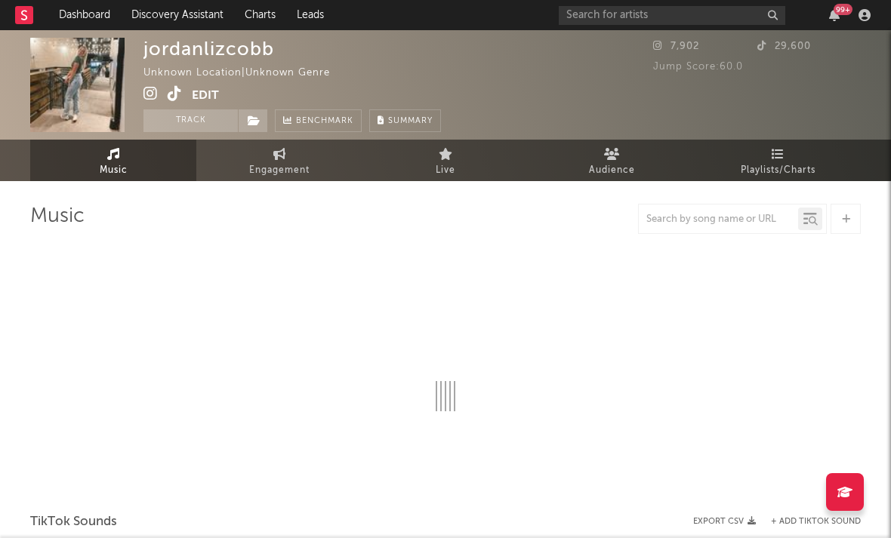
click at [148, 94] on icon at bounding box center [150, 93] width 14 height 15
click at [172, 94] on icon at bounding box center [175, 93] width 14 height 15
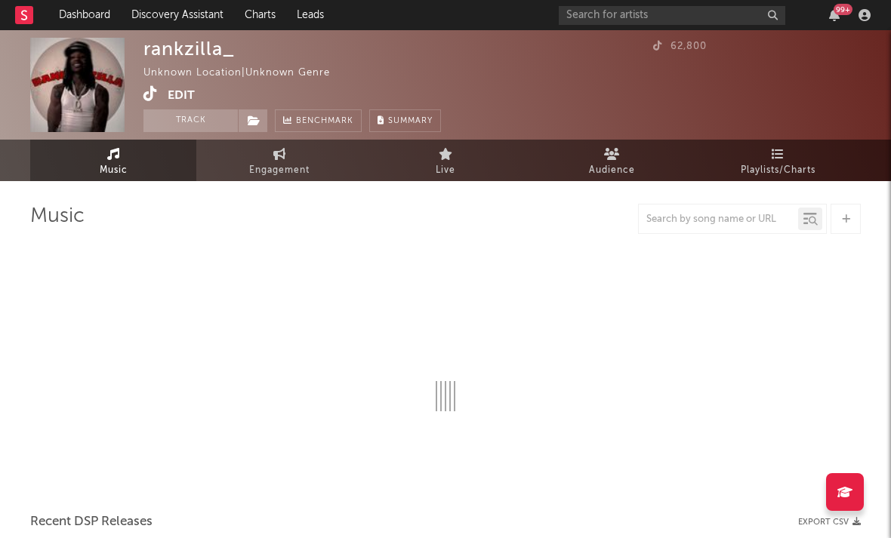
select select "1w"
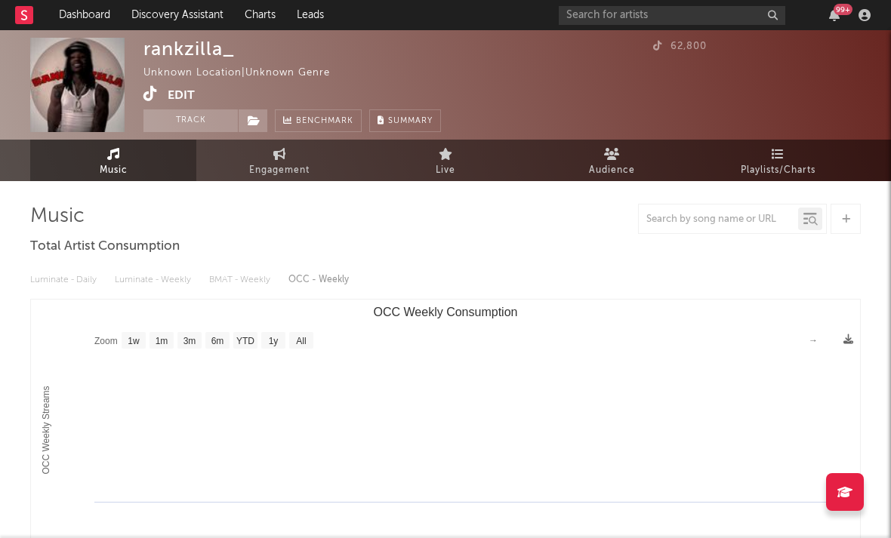
click at [147, 95] on icon at bounding box center [150, 93] width 14 height 15
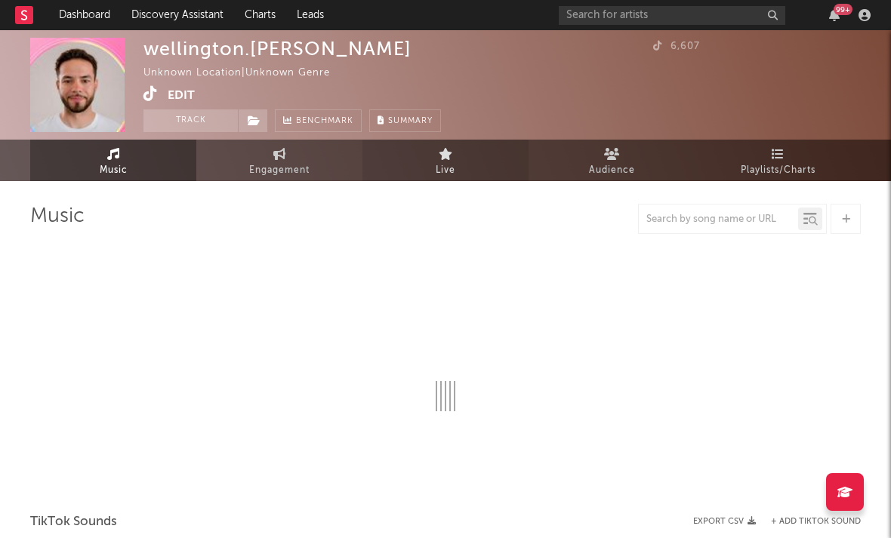
select select "1w"
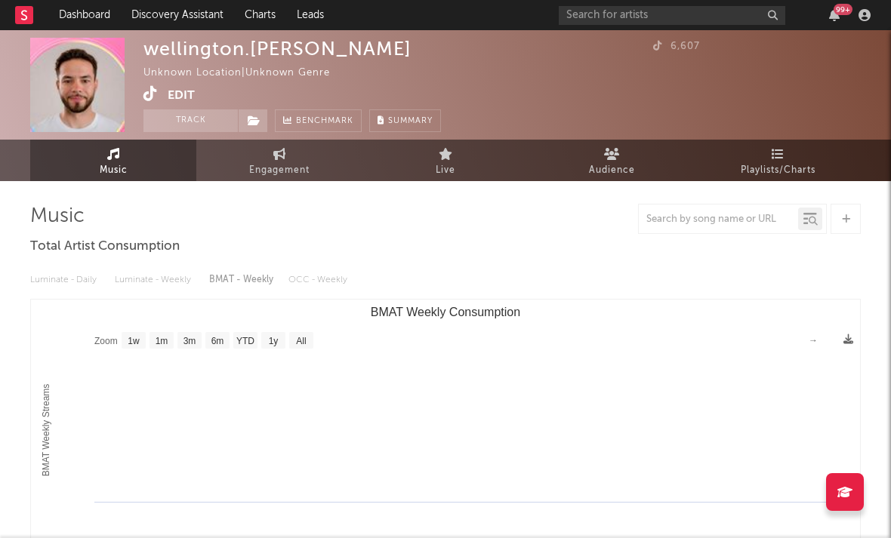
click at [151, 92] on icon at bounding box center [150, 93] width 14 height 15
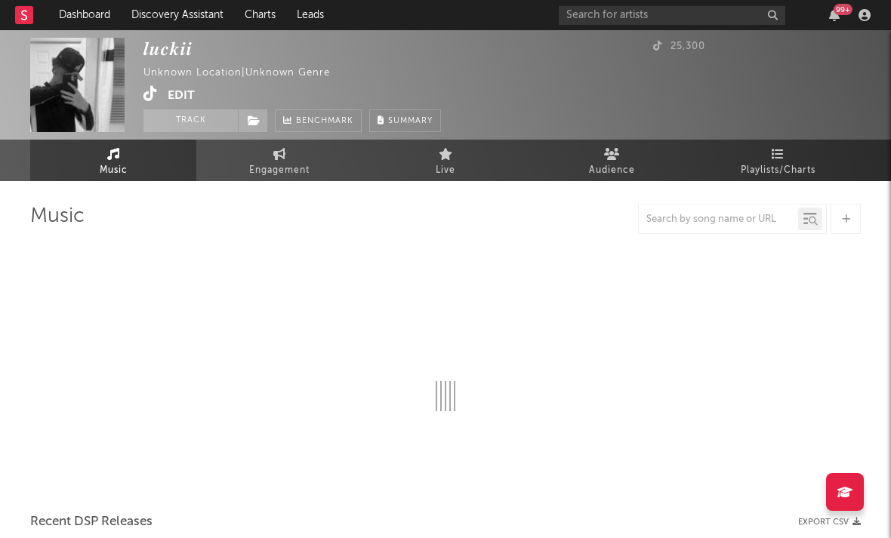
select select "1w"
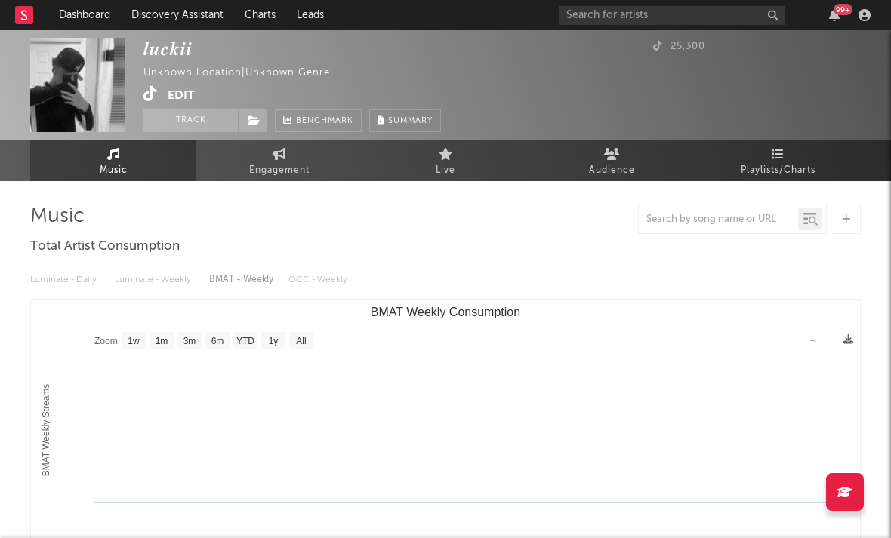
click at [154, 96] on icon at bounding box center [150, 93] width 14 height 15
